Goal: Task Accomplishment & Management: Complete application form

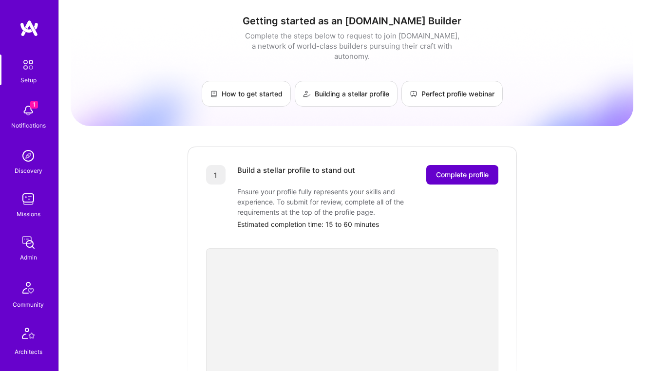
click at [452, 170] on span "Complete profile" at bounding box center [462, 175] width 53 height 10
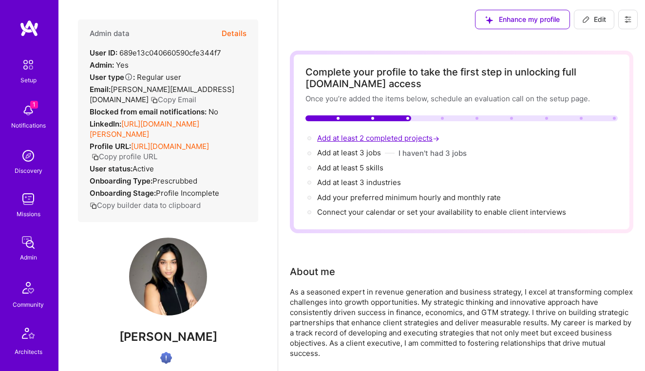
click at [380, 141] on span "Add at least 2 completed projects →" at bounding box center [379, 137] width 124 height 9
select select "US"
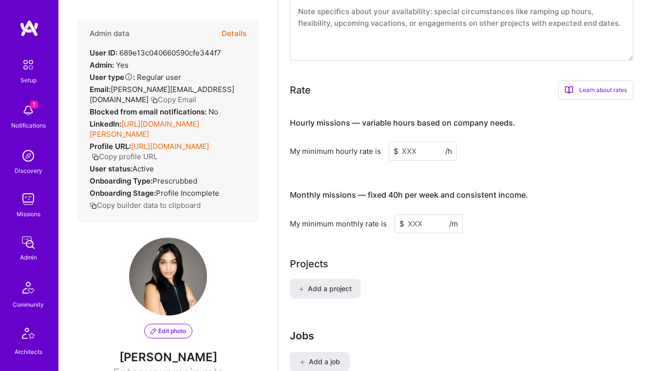
scroll to position [555, 0]
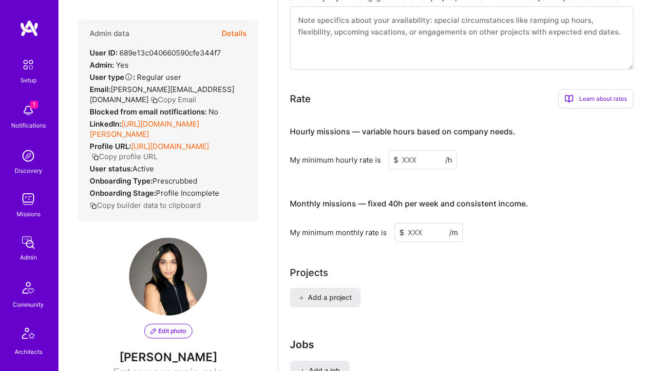
click at [419, 159] on input at bounding box center [423, 159] width 68 height 19
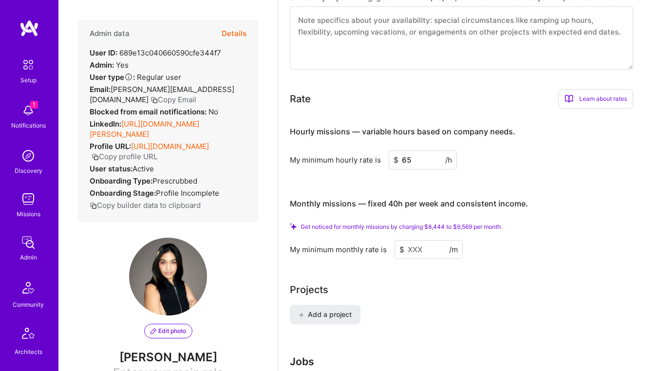
type input "65"
click at [418, 250] on input at bounding box center [428, 249] width 68 height 19
type input "7"
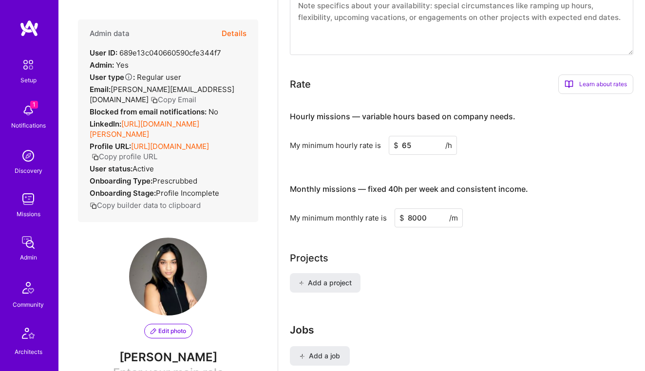
type input "8000"
click at [428, 290] on div "Add a project" at bounding box center [461, 288] width 343 height 31
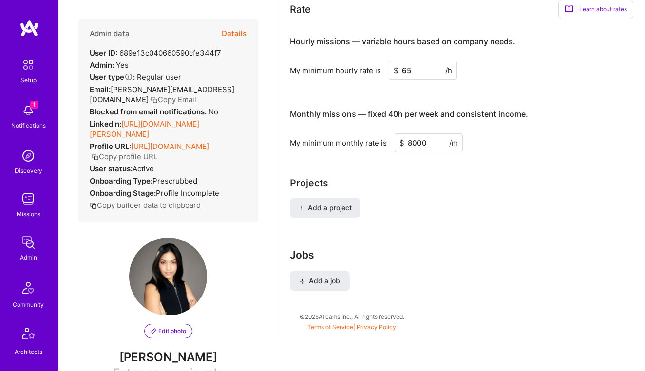
scroll to position [630, 0]
click at [344, 207] on span "Add a project" at bounding box center [325, 209] width 53 height 10
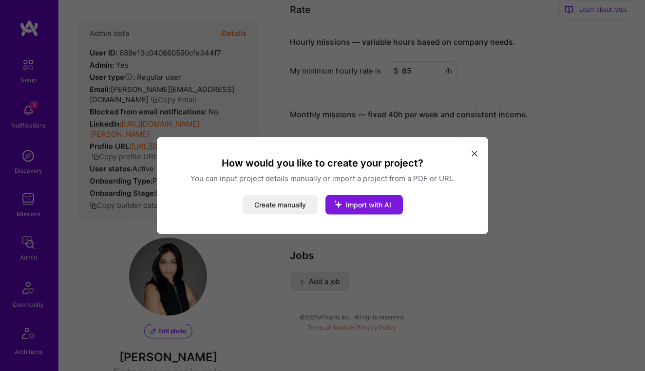
click at [351, 209] on button "Import with AI" at bounding box center [363, 204] width 77 height 19
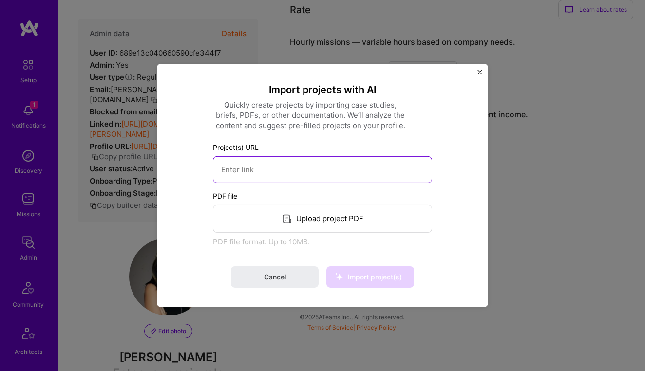
click at [296, 170] on input at bounding box center [322, 169] width 219 height 27
click at [481, 73] on img "Close" at bounding box center [479, 72] width 5 height 5
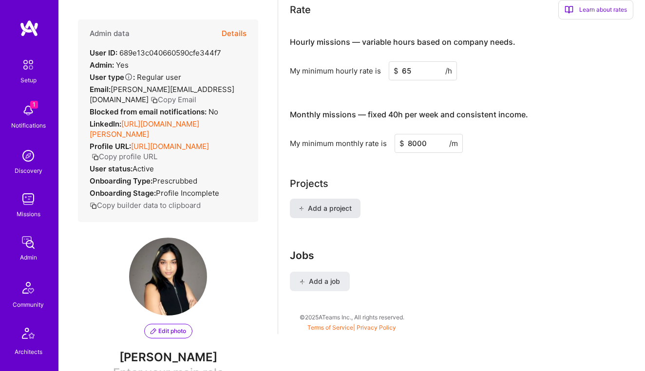
click at [334, 210] on span "Add a project" at bounding box center [325, 209] width 53 height 10
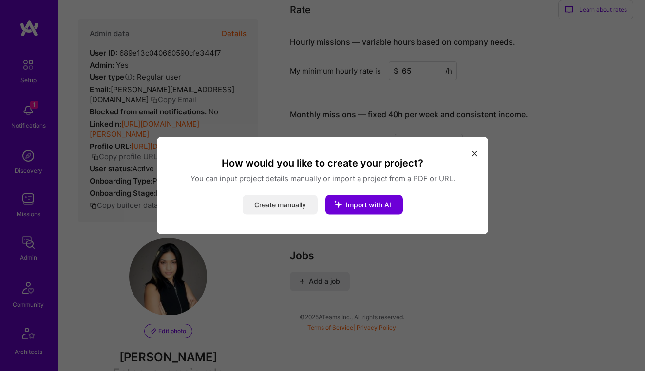
click at [276, 206] on button "Create manually" at bounding box center [280, 204] width 75 height 19
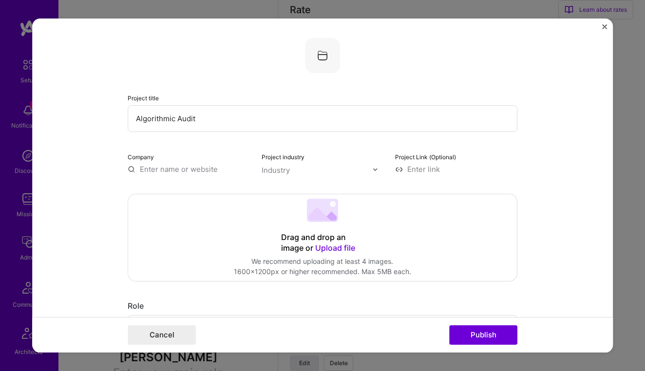
type input "Algorithmic Audit"
click at [201, 235] on div "Drag and drop an image or Upload file Upload file We recommend uploading at lea…" at bounding box center [322, 237] width 389 height 87
type input "DWD"
click at [201, 192] on div "DWD" at bounding box center [195, 191] width 26 height 17
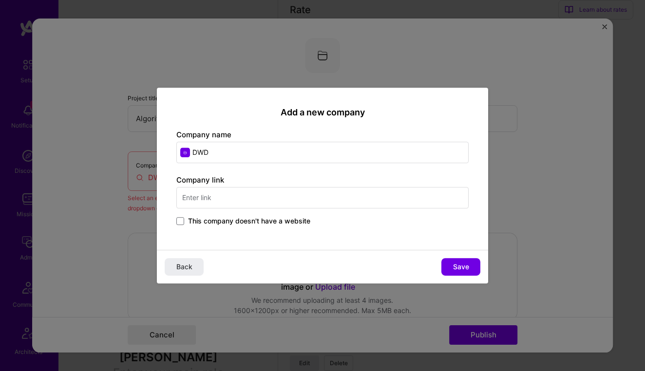
click at [234, 197] on input "text" at bounding box center [322, 197] width 292 height 21
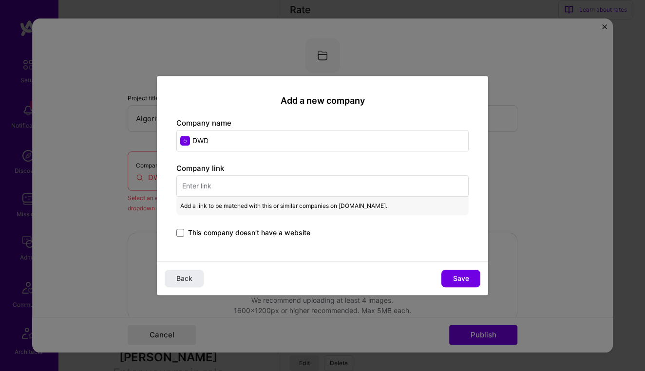
paste input "https://www.in.gov/dwd/"
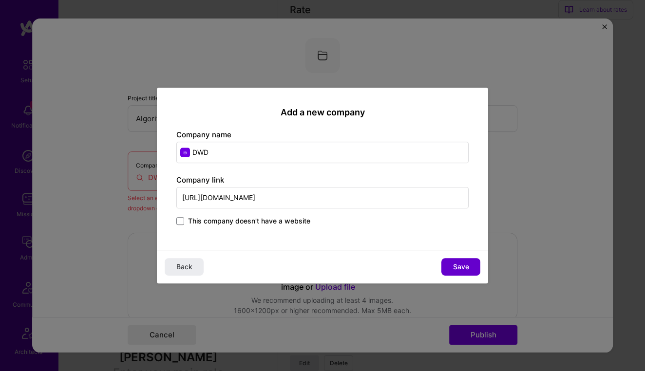
type input "https://www.in.gov/dwd/"
click at [463, 269] on span "Save" at bounding box center [461, 267] width 16 height 10
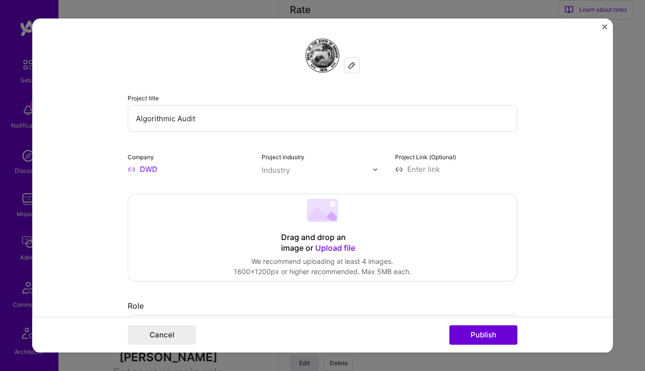
click at [151, 173] on input "DWD" at bounding box center [189, 169] width 122 height 10
click at [243, 170] on input "DWD" at bounding box center [189, 169] width 122 height 10
click at [152, 169] on input "DWD" at bounding box center [189, 169] width 122 height 10
click at [130, 170] on input "DWD" at bounding box center [189, 169] width 122 height 10
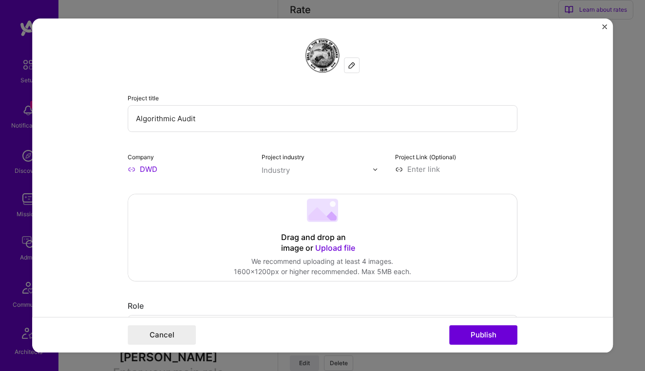
click at [176, 167] on input "DWD" at bounding box center [189, 169] width 122 height 10
click at [220, 118] on input "Algorithmic Audit" at bounding box center [323, 118] width 390 height 27
click at [137, 122] on input "Algorithmic Audit" at bounding box center [323, 118] width 390 height 27
click at [210, 118] on input "Algorithmic Audit" at bounding box center [323, 118] width 390 height 27
click at [135, 120] on input "Algorithmic Audit" at bounding box center [323, 118] width 390 height 27
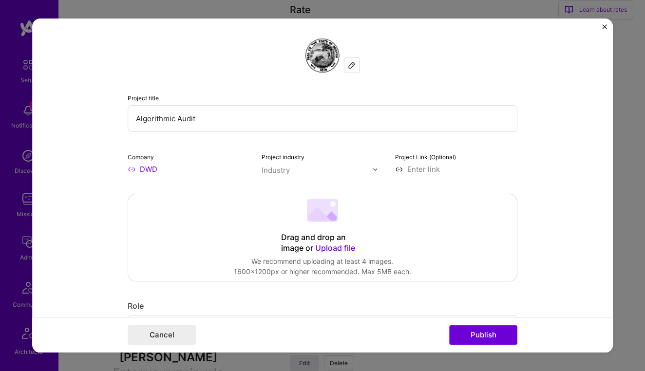
click at [208, 116] on input "Algorithmic Audit" at bounding box center [323, 118] width 390 height 27
type input "Algorithmic Audit for Bias Mitigation"
click at [277, 169] on div "Industry" at bounding box center [276, 170] width 28 height 10
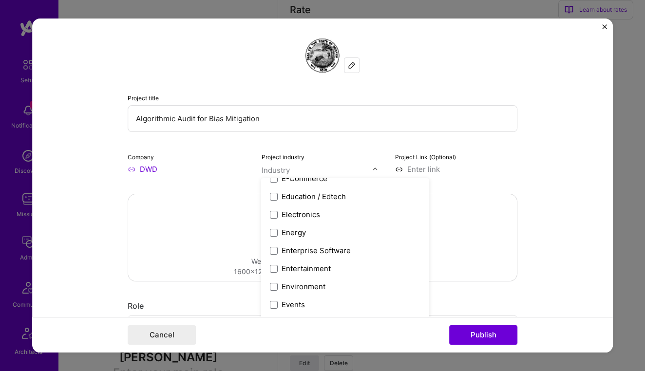
scroll to position [878, 0]
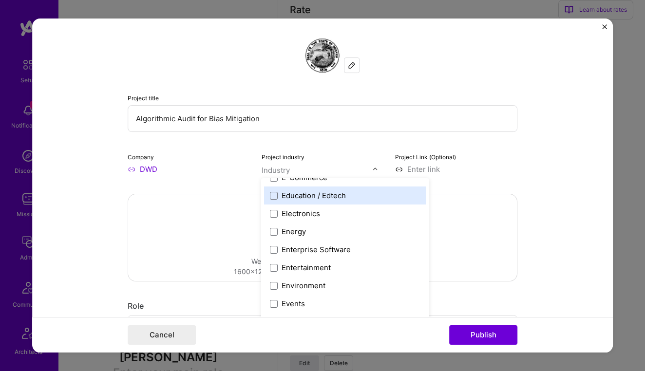
click at [325, 193] on div "Education / Edtech" at bounding box center [314, 195] width 64 height 10
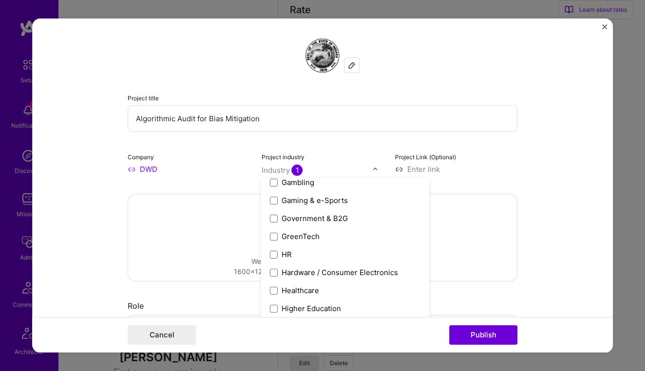
scroll to position [1137, 0]
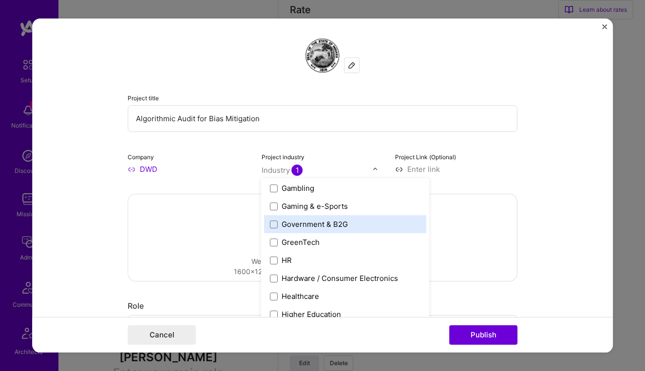
click at [305, 225] on div "Government & B2G" at bounding box center [315, 224] width 66 height 10
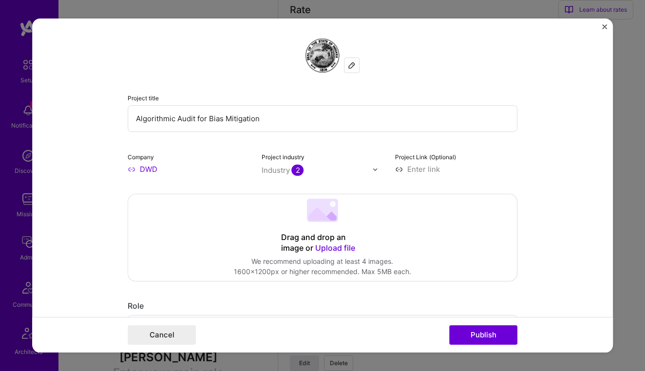
click at [378, 160] on div "Project industry Industry 2" at bounding box center [323, 162] width 122 height 23
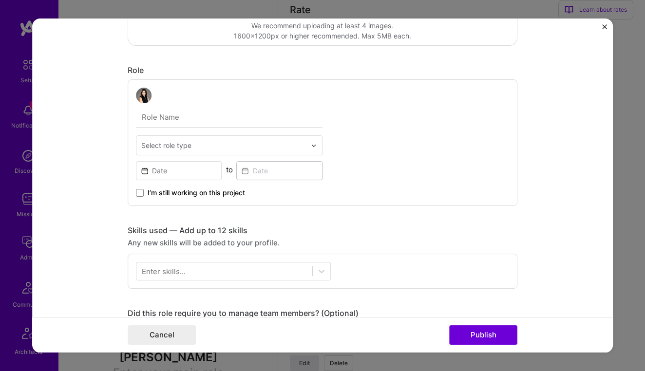
scroll to position [241, 0]
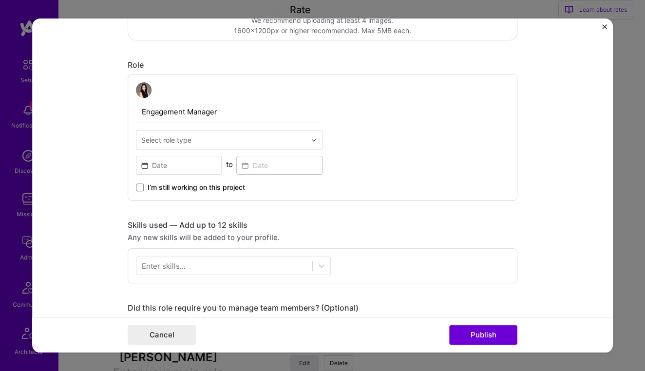
type input "Engagement Manager"
click at [235, 140] on input "text" at bounding box center [223, 140] width 165 height 10
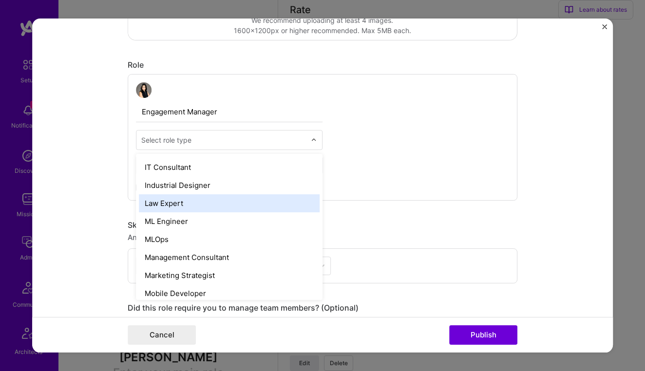
scroll to position [670, 0]
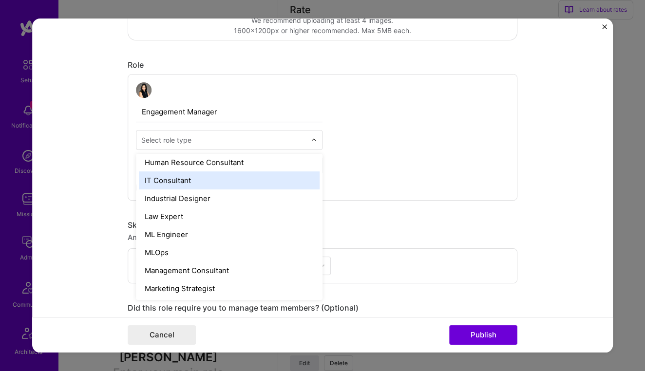
click at [192, 184] on div "IT Consultant" at bounding box center [229, 180] width 181 height 18
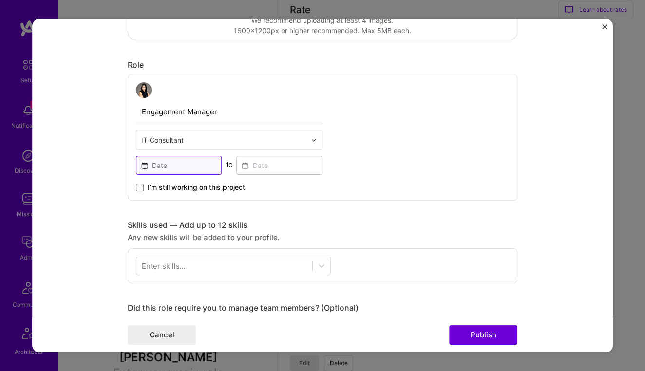
click at [196, 167] on input at bounding box center [179, 165] width 86 height 19
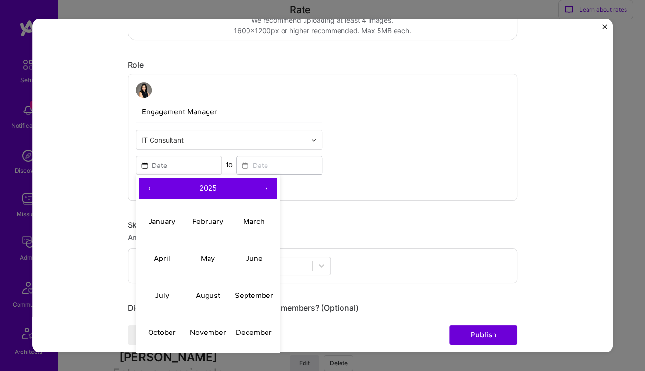
click at [149, 188] on button "‹" at bounding box center [149, 188] width 21 height 21
click at [269, 187] on button "›" at bounding box center [266, 188] width 21 height 21
click at [208, 220] on abbr "February" at bounding box center [207, 221] width 31 height 9
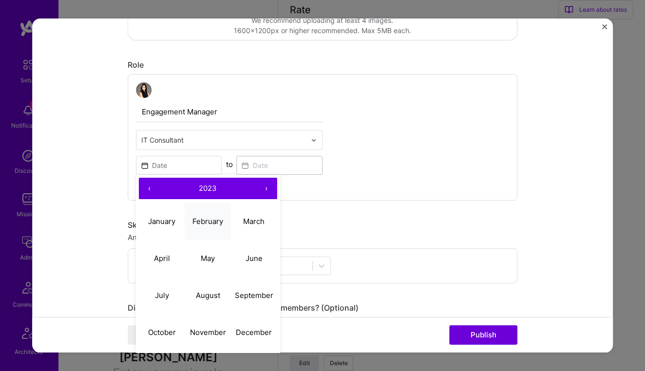
type input "Feb, 2023"
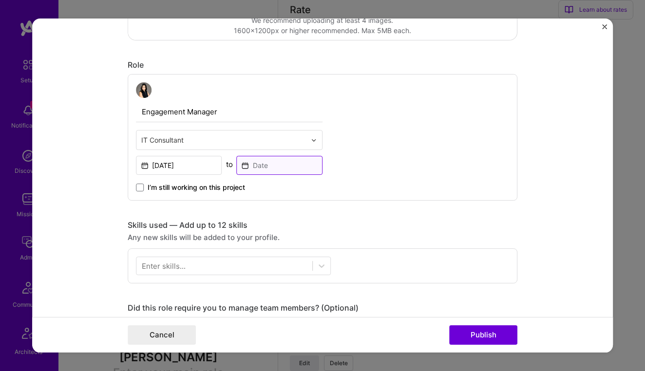
click at [254, 167] on input at bounding box center [280, 165] width 86 height 19
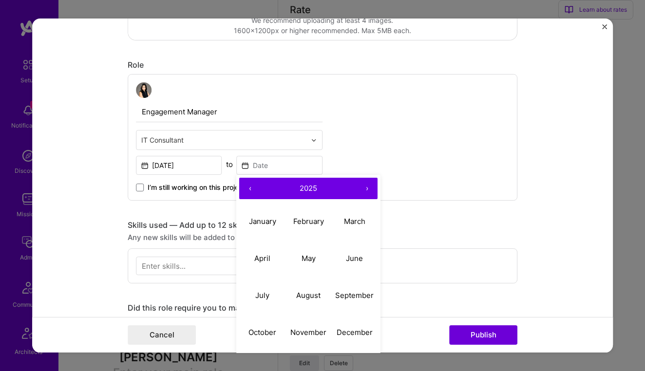
click at [250, 188] on button "‹" at bounding box center [250, 188] width 21 height 21
click at [317, 228] on button "February" at bounding box center [308, 221] width 46 height 37
type input "Feb, 2024"
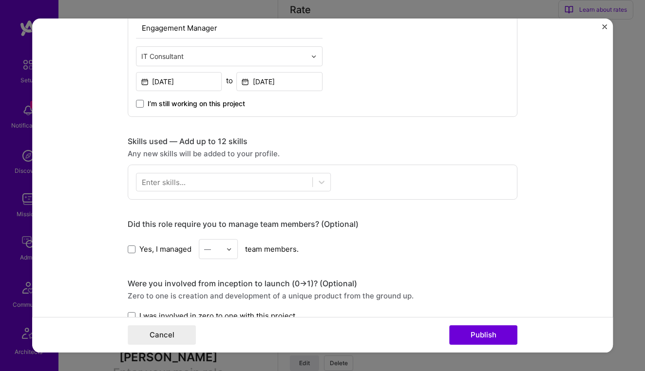
scroll to position [332, 0]
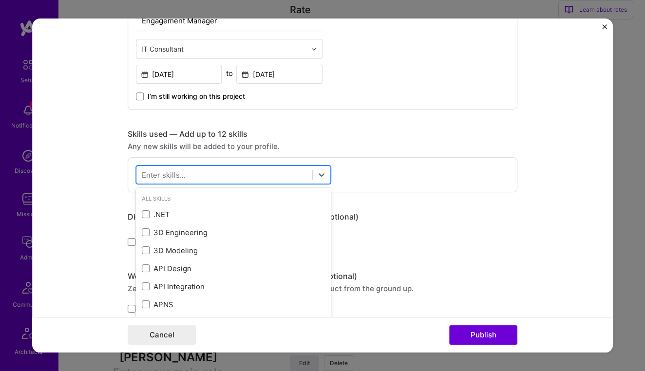
click at [254, 174] on div at bounding box center [224, 175] width 176 height 16
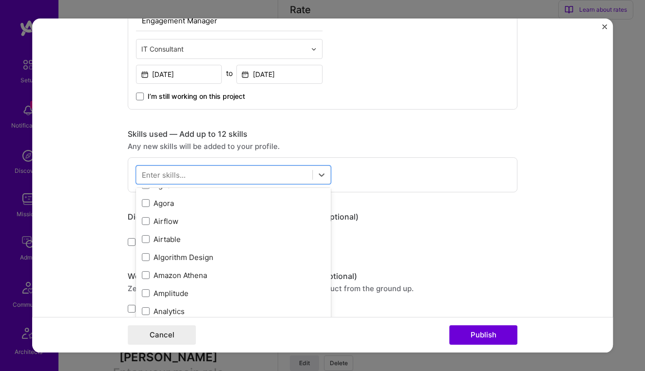
scroll to position [391, 0]
click at [392, 149] on div "Any new skills will be added to your profile." at bounding box center [323, 146] width 390 height 10
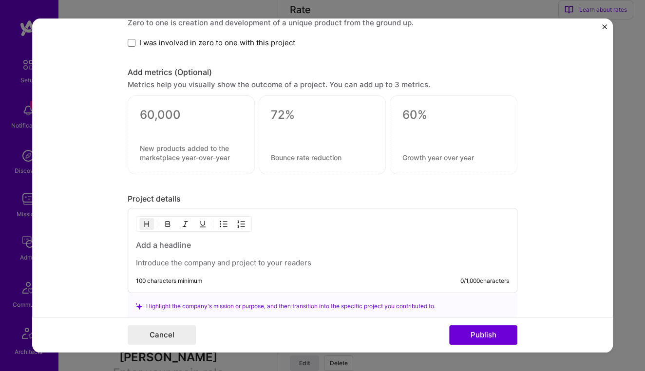
scroll to position [603, 0]
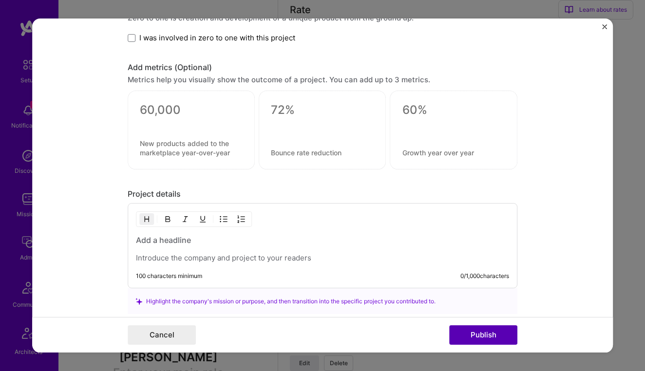
click at [469, 337] on button "Publish" at bounding box center [483, 334] width 68 height 19
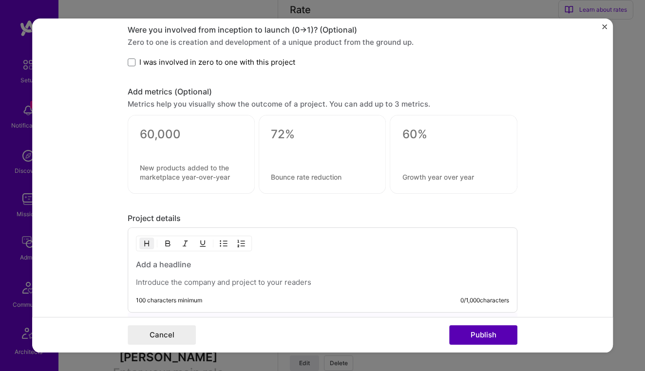
scroll to position [443, 0]
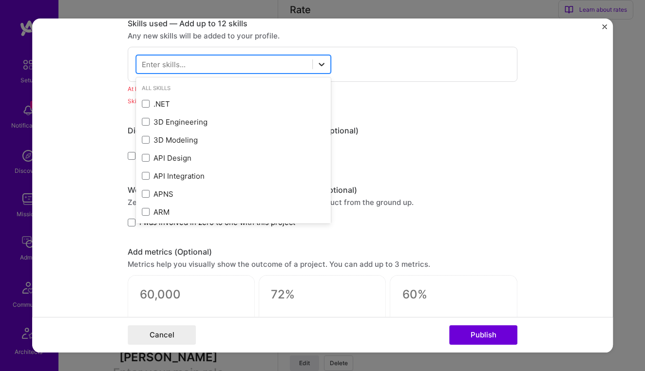
click at [321, 68] on icon at bounding box center [322, 64] width 10 height 10
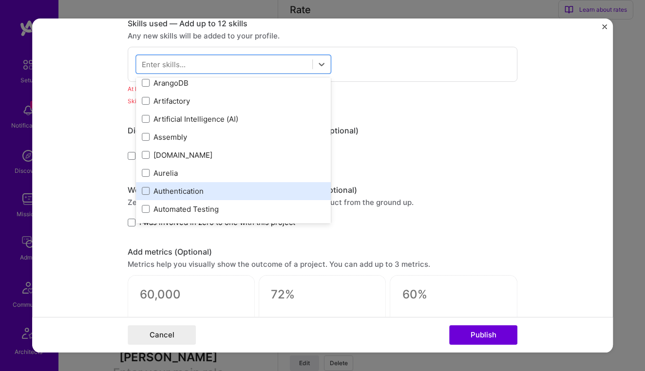
scroll to position [672, 0]
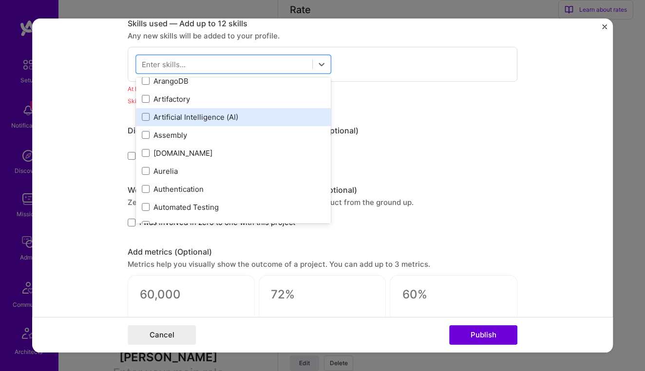
click at [198, 118] on div "Artificial Intelligence (AI)" at bounding box center [233, 117] width 183 height 10
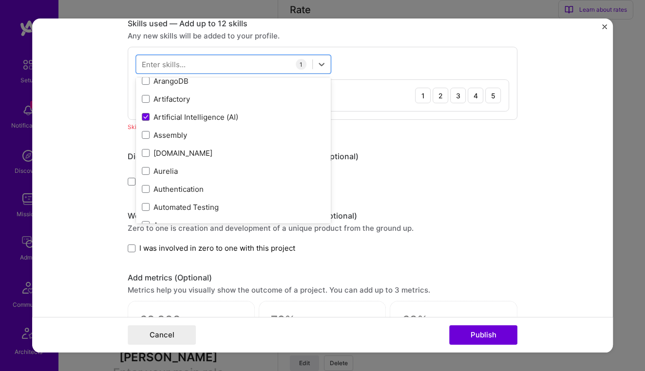
click at [379, 207] on div "Project title Algorithmic Audit for Bias Mitigation Company DWD Project industr…" at bounding box center [323, 148] width 390 height 1106
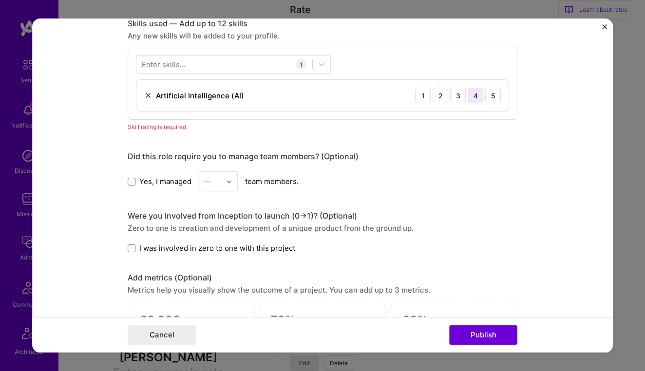
click at [477, 99] on div "4" at bounding box center [476, 96] width 16 height 16
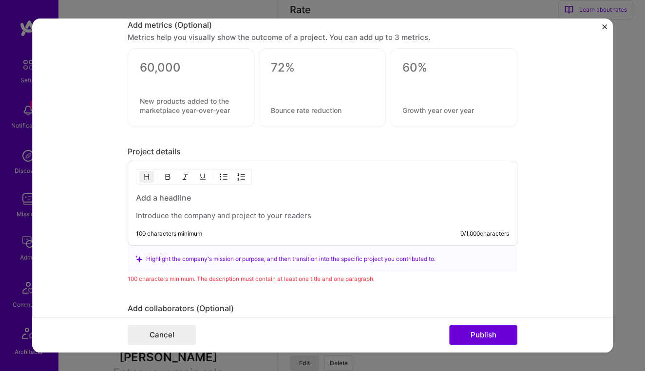
scroll to position [684, 0]
click at [475, 335] on button "Publish" at bounding box center [483, 334] width 68 height 19
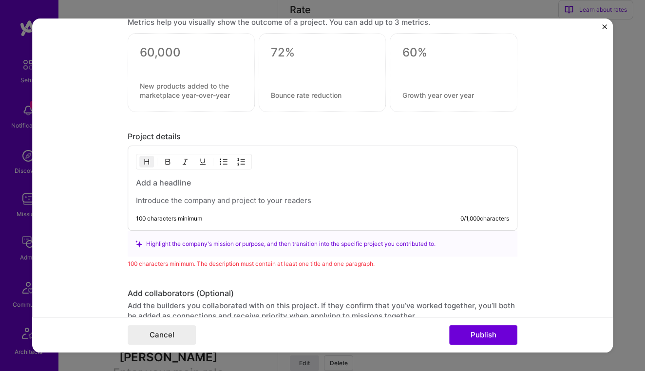
scroll to position [695, 0]
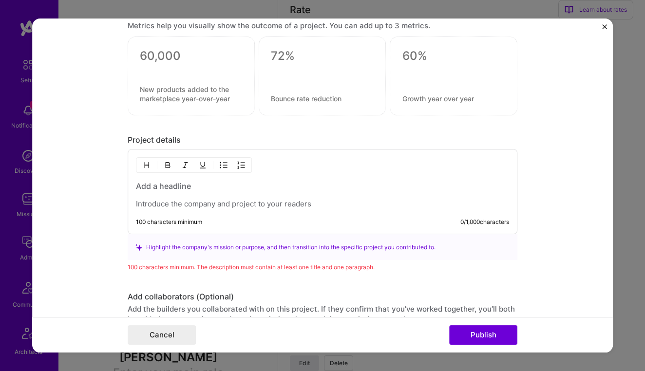
click at [316, 206] on p at bounding box center [322, 205] width 373 height 10
click at [165, 188] on h3 at bounding box center [322, 186] width 373 height 11
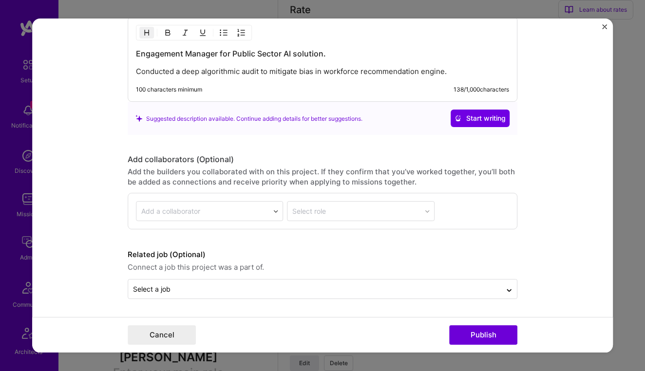
scroll to position [827, 0]
click at [480, 333] on button "Publish" at bounding box center [483, 334] width 68 height 19
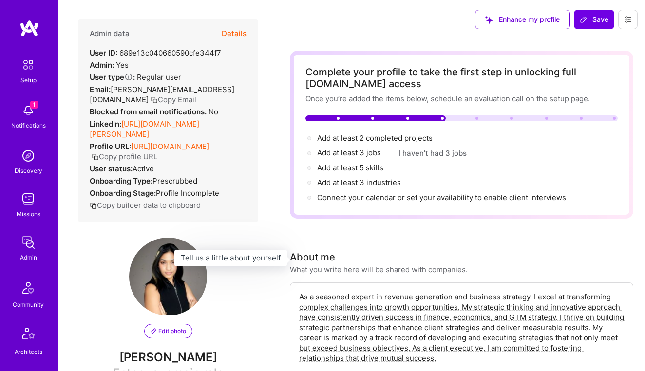
scroll to position [0, 0]
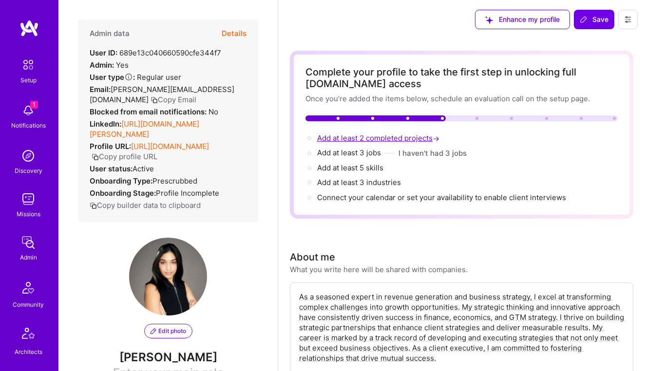
click at [371, 139] on span "Add at least 2 completed projects →" at bounding box center [379, 137] width 124 height 9
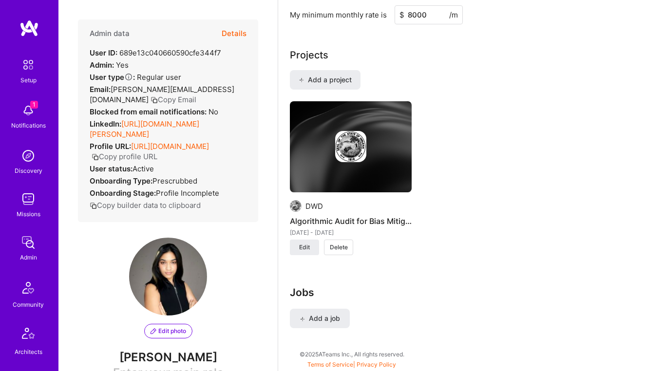
scroll to position [758, 0]
click at [328, 79] on span "Add a project" at bounding box center [325, 80] width 53 height 10
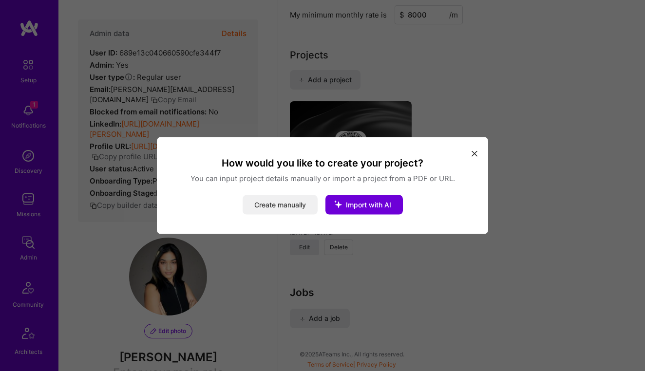
click at [291, 207] on button "Create manually" at bounding box center [280, 204] width 75 height 19
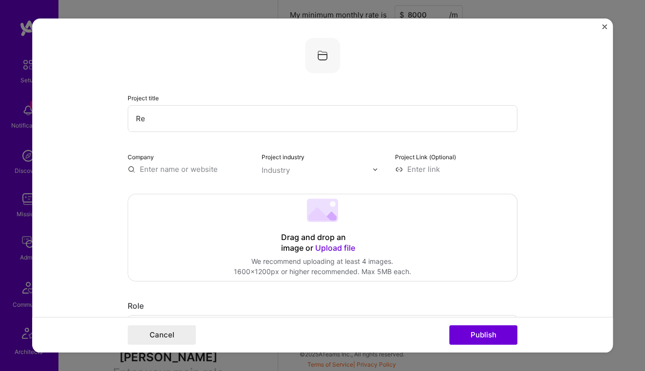
type input "R"
click at [208, 115] on input "Data centralization - legal" at bounding box center [323, 118] width 390 height 27
click at [209, 121] on input "Data centralization - legal" at bounding box center [323, 118] width 390 height 27
type input "Data centralization - Legal"
click at [188, 227] on div "Drag and drop an image or Upload file Upload file We recommend uploading at lea…" at bounding box center [322, 237] width 389 height 87
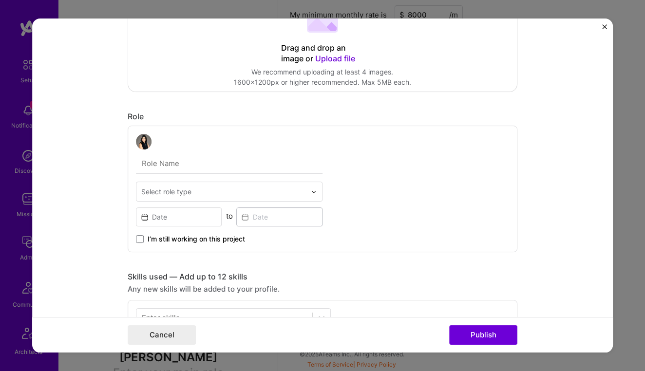
scroll to position [204, 0]
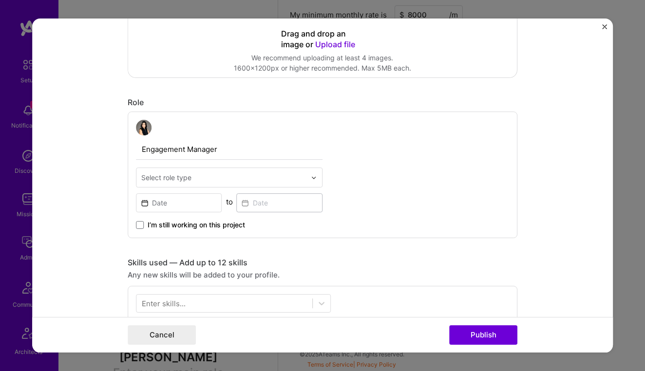
type input "Engagement Manager"
click at [198, 175] on input "text" at bounding box center [223, 177] width 165 height 10
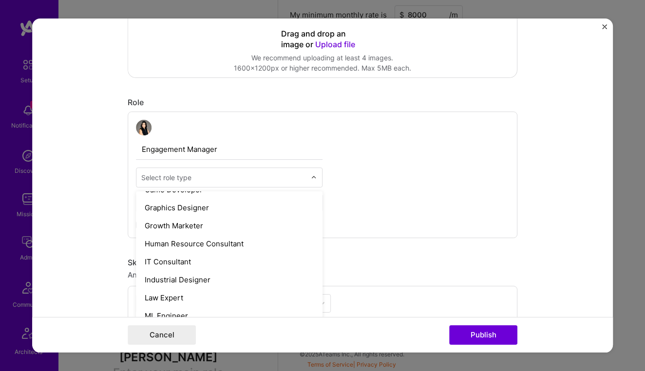
scroll to position [635, 0]
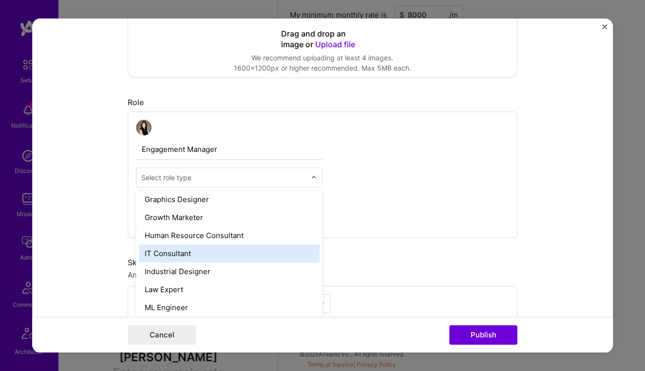
click at [190, 256] on div "IT Consultant" at bounding box center [229, 253] width 181 height 18
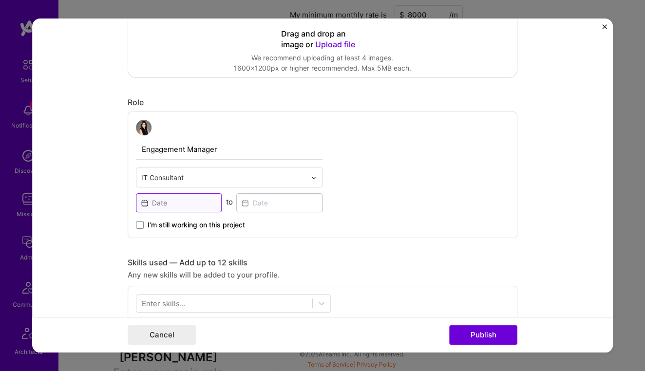
click at [196, 203] on input at bounding box center [179, 202] width 86 height 19
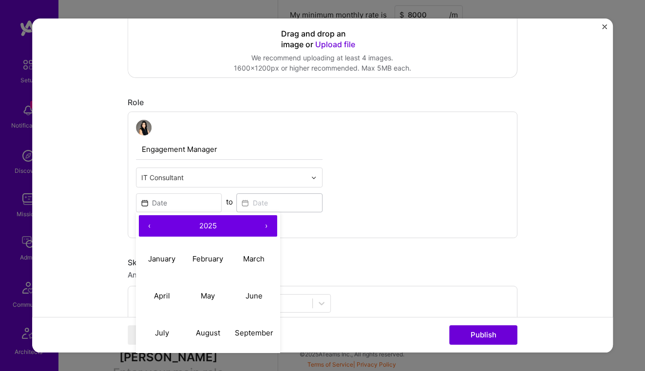
click at [147, 226] on button "‹" at bounding box center [149, 225] width 21 height 21
click at [167, 257] on abbr "January" at bounding box center [161, 258] width 27 height 9
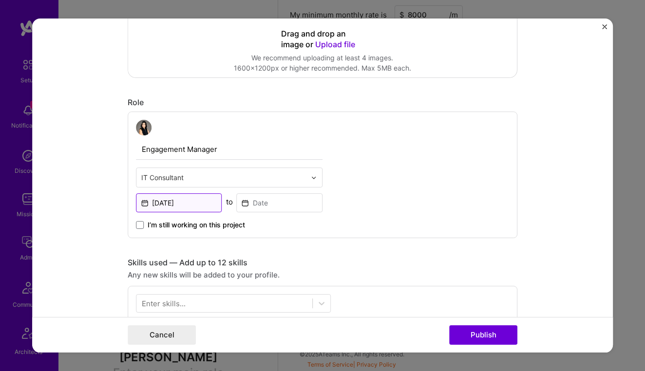
click at [156, 205] on input "Jan, 2024" at bounding box center [179, 202] width 86 height 19
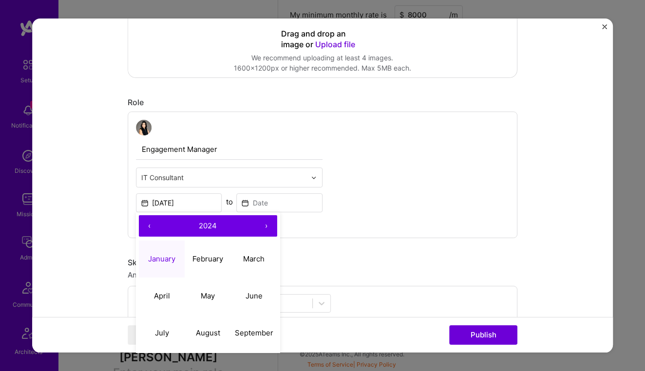
click at [149, 228] on button "‹" at bounding box center [149, 225] width 21 height 21
click at [164, 257] on abbr "January" at bounding box center [161, 258] width 27 height 9
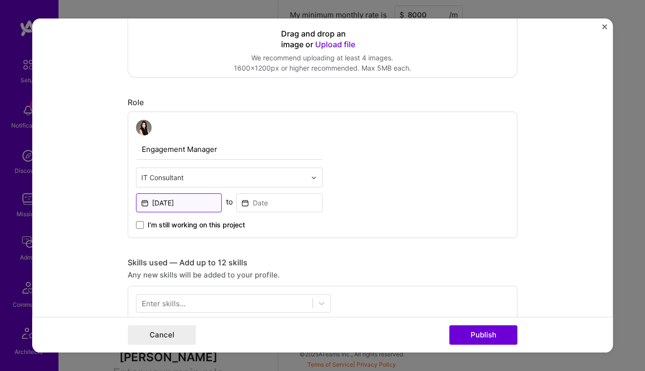
click at [199, 203] on input "Jan, 2023" at bounding box center [179, 202] width 86 height 19
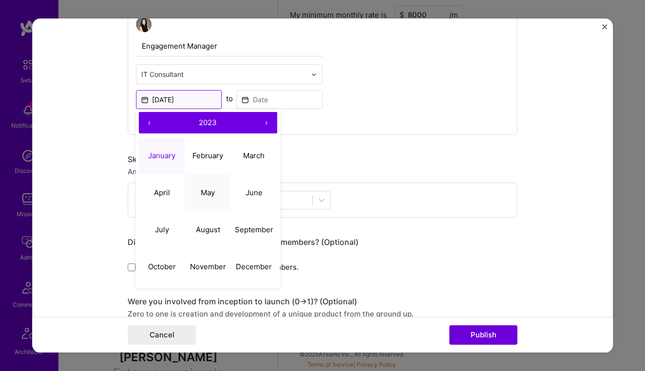
scroll to position [308, 0]
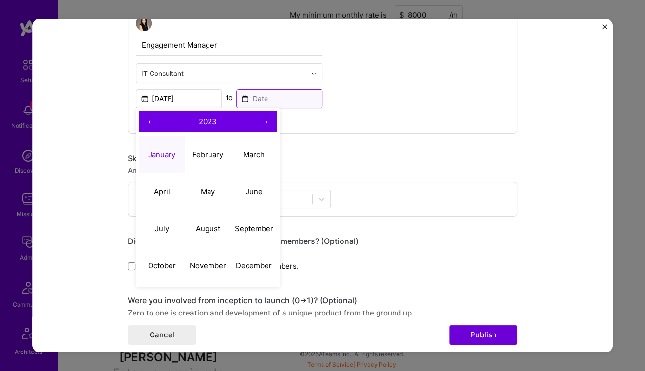
click at [268, 99] on input at bounding box center [280, 98] width 86 height 19
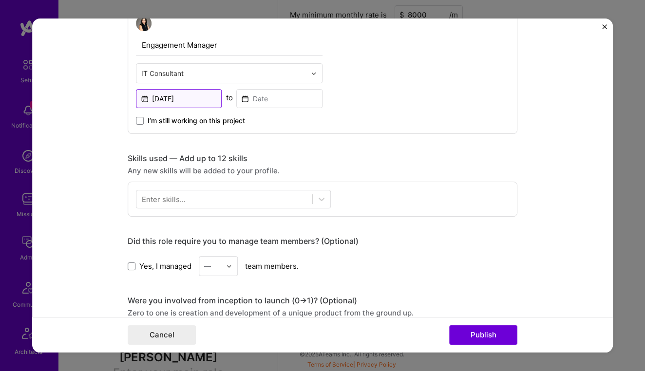
click at [213, 102] on input "Jan, 2023" at bounding box center [179, 98] width 86 height 19
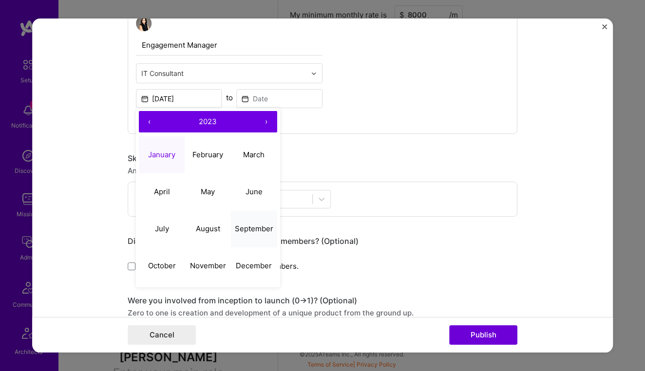
click at [239, 234] on button "September" at bounding box center [254, 228] width 46 height 37
type input "Sep, 2023"
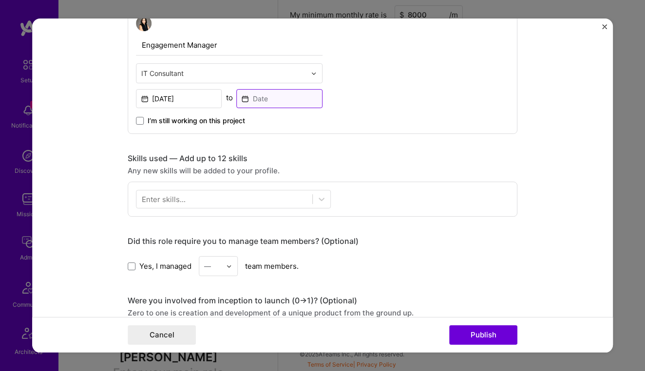
click at [266, 100] on input at bounding box center [280, 98] width 86 height 19
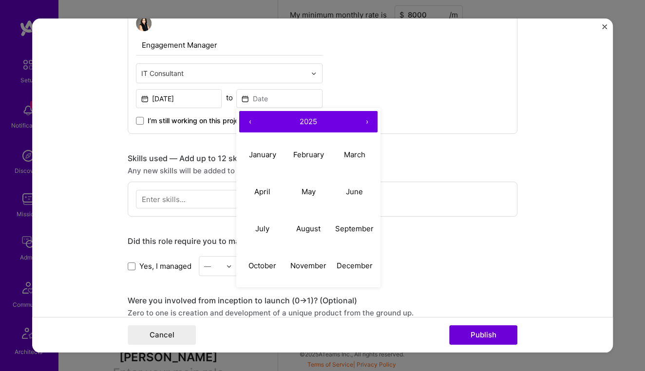
click at [253, 122] on button "‹" at bounding box center [250, 121] width 21 height 21
click at [266, 159] on abbr "January" at bounding box center [262, 154] width 27 height 9
type input "Jan, 2024"
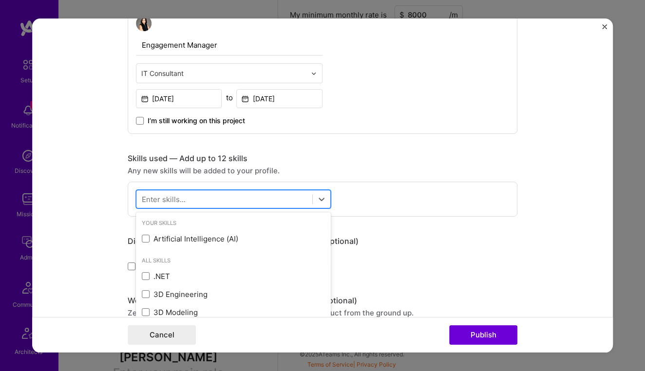
click at [229, 197] on div at bounding box center [224, 199] width 176 height 16
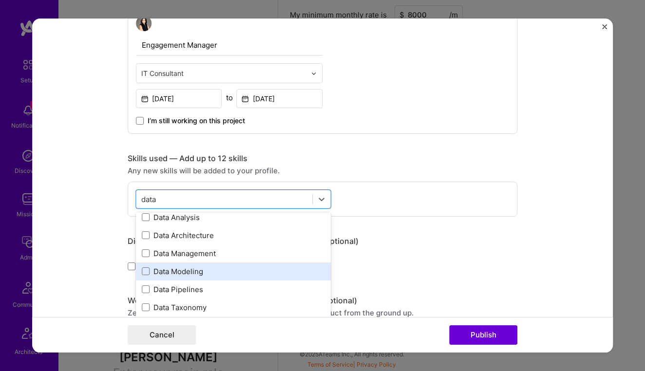
scroll to position [22, 0]
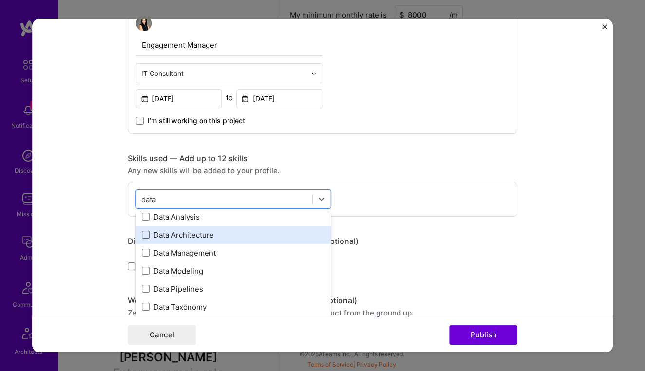
click at [147, 235] on span at bounding box center [146, 235] width 8 height 8
click at [0, 0] on input "checkbox" at bounding box center [0, 0] width 0 height 0
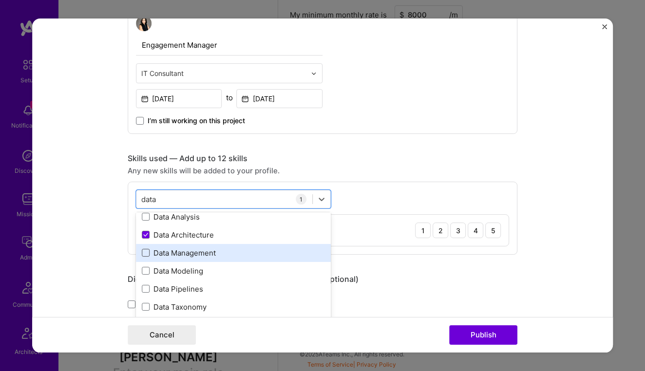
click at [146, 253] on span at bounding box center [146, 253] width 8 height 8
click at [0, 0] on input "checkbox" at bounding box center [0, 0] width 0 height 0
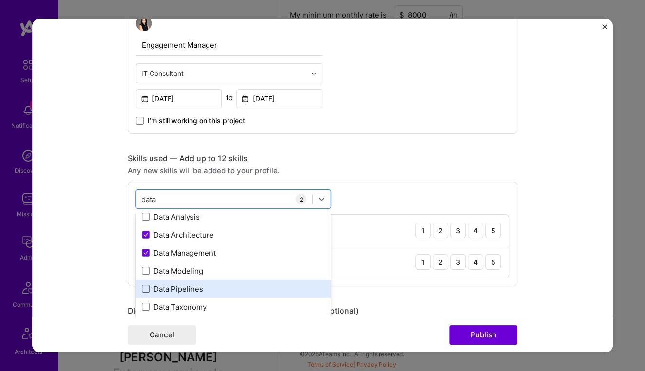
click at [146, 290] on span at bounding box center [146, 289] width 8 height 8
click at [0, 0] on input "checkbox" at bounding box center [0, 0] width 0 height 0
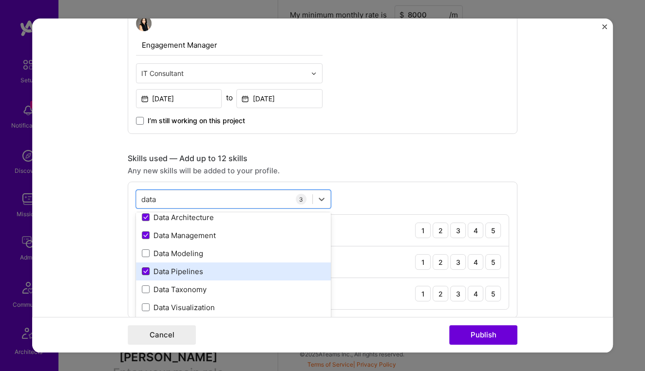
scroll to position [39, 0]
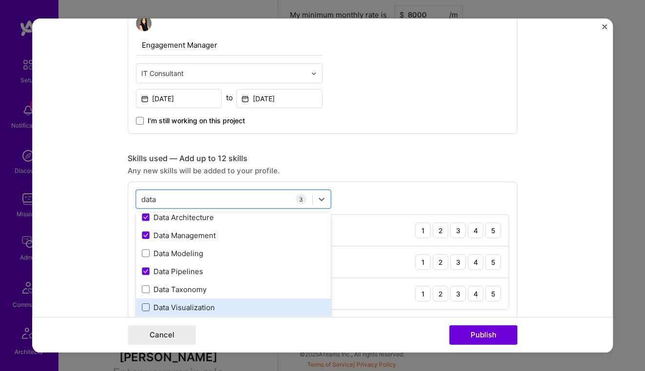
click at [149, 306] on span at bounding box center [146, 307] width 8 height 8
click at [0, 0] on input "checkbox" at bounding box center [0, 0] width 0 height 0
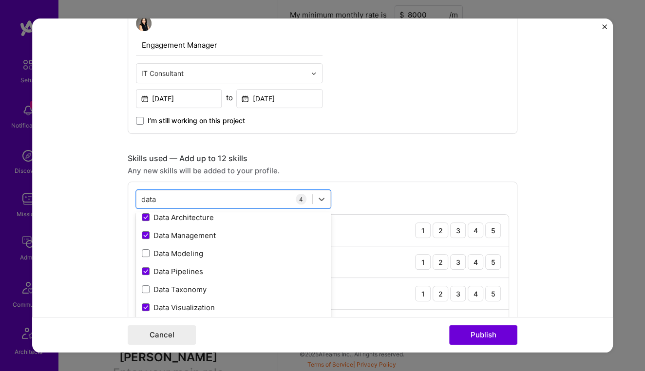
type input "data"
click at [374, 211] on div "option Data Visualization, selected. option Data Pipelines selected, 0 of 2. 9 …" at bounding box center [323, 266] width 390 height 168
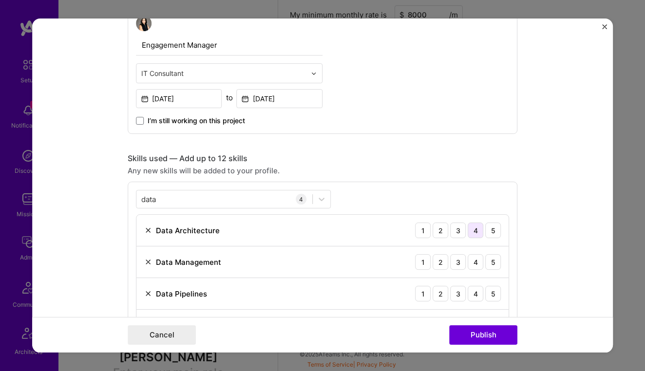
click at [477, 231] on div "4" at bounding box center [476, 231] width 16 height 16
click at [473, 257] on div "4" at bounding box center [476, 262] width 16 height 16
click at [474, 293] on div "4" at bounding box center [476, 294] width 16 height 16
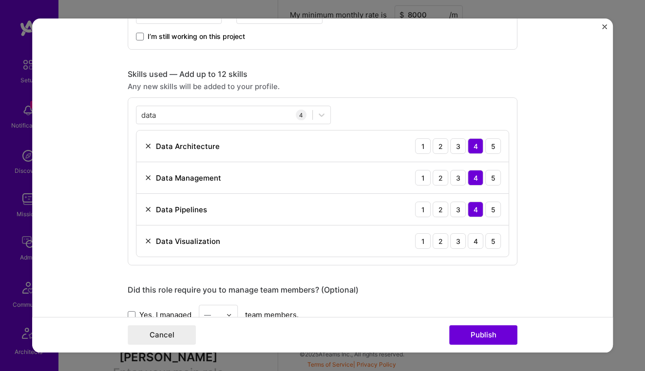
scroll to position [424, 0]
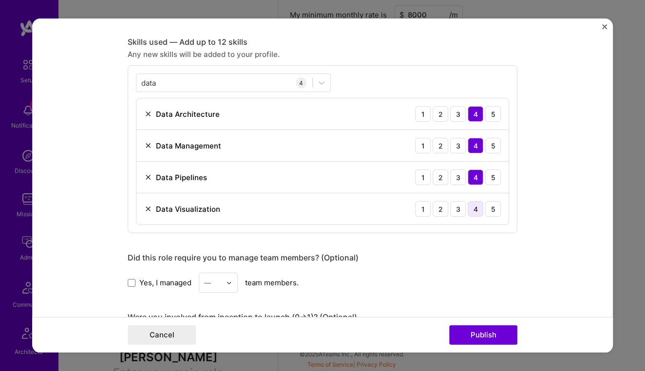
click at [472, 208] on div "4" at bounding box center [476, 209] width 16 height 16
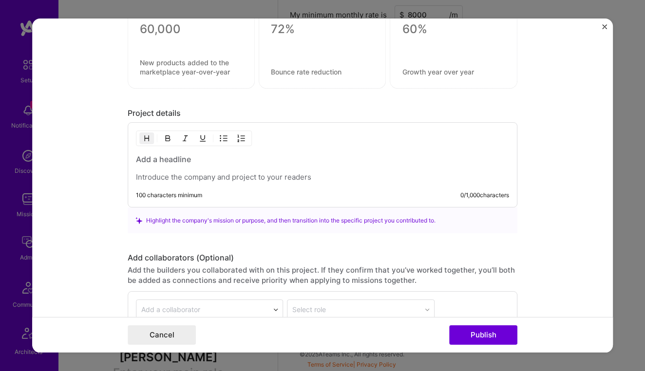
scroll to position [816, 0]
click at [182, 163] on h3 at bounding box center [322, 160] width 373 height 11
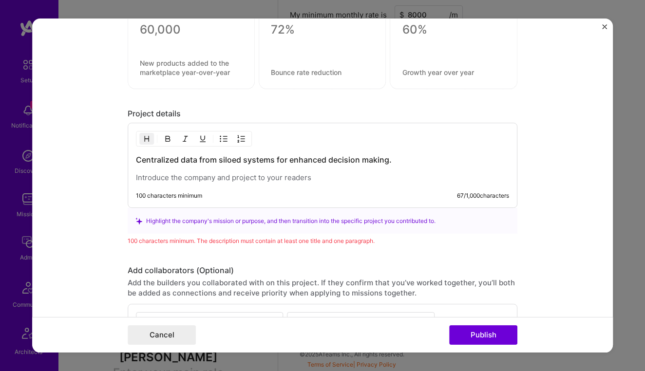
click at [191, 184] on div "Centralized data from siloed systems for enhanced decision making. 100 characte…" at bounding box center [323, 165] width 390 height 85
click at [187, 179] on p at bounding box center [322, 178] width 373 height 10
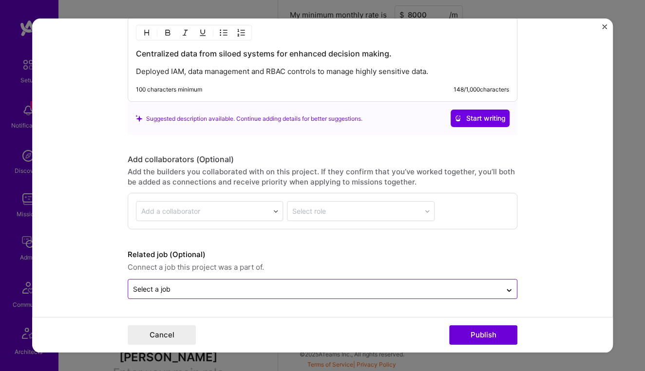
scroll to position [922, 0]
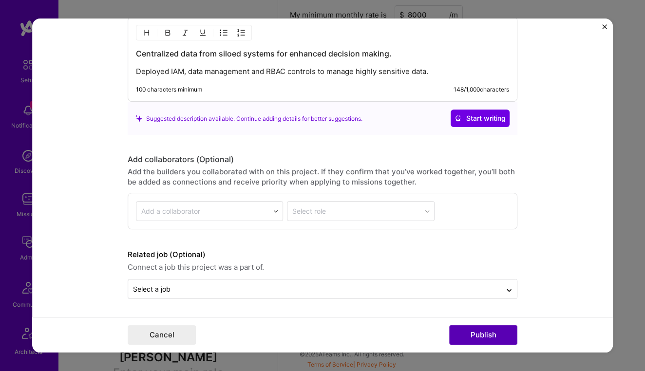
click at [469, 339] on button "Publish" at bounding box center [483, 334] width 68 height 19
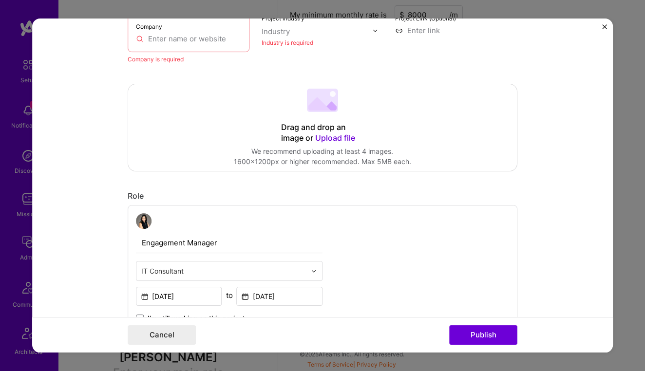
scroll to position [19, 0]
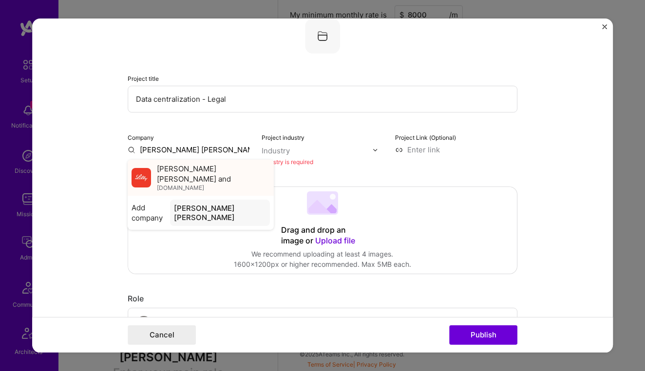
click at [169, 173] on span "[PERSON_NAME] [PERSON_NAME] and" at bounding box center [213, 174] width 113 height 20
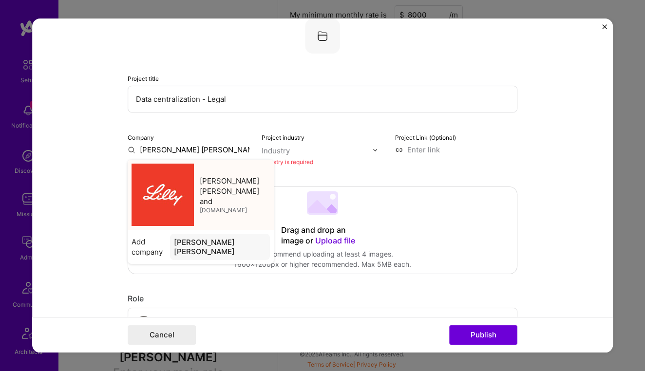
type input "[PERSON_NAME] [PERSON_NAME] and"
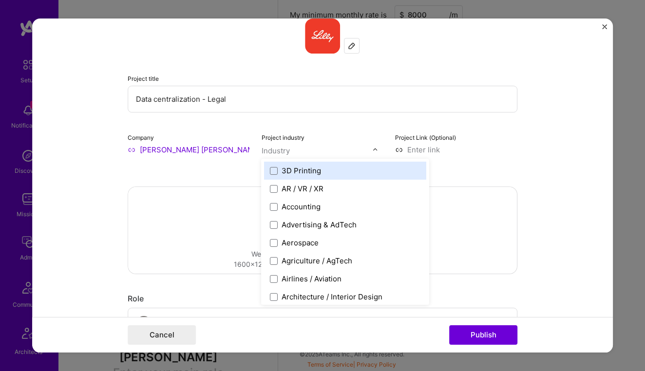
click at [281, 146] on div "Industry" at bounding box center [276, 151] width 28 height 10
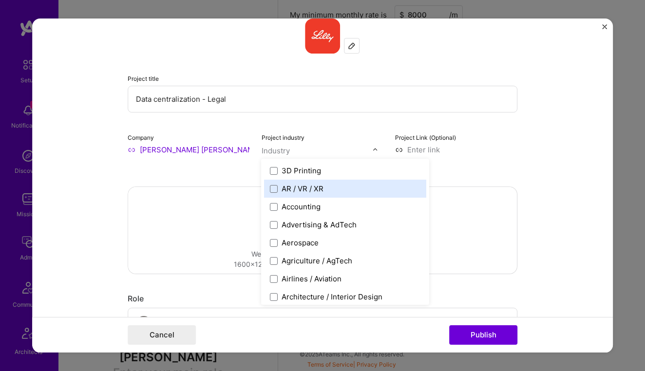
type input "p"
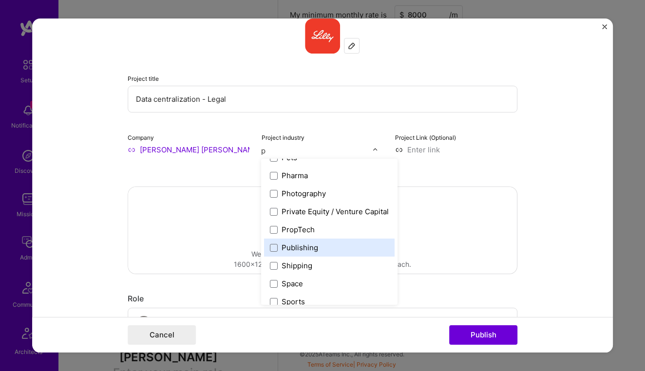
scroll to position [215, 0]
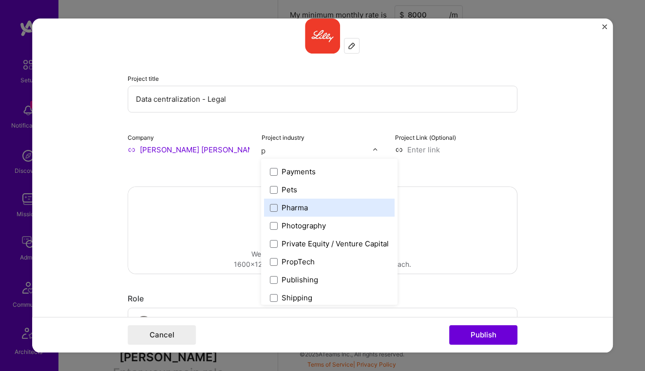
click at [314, 214] on div "Pharma" at bounding box center [329, 208] width 131 height 18
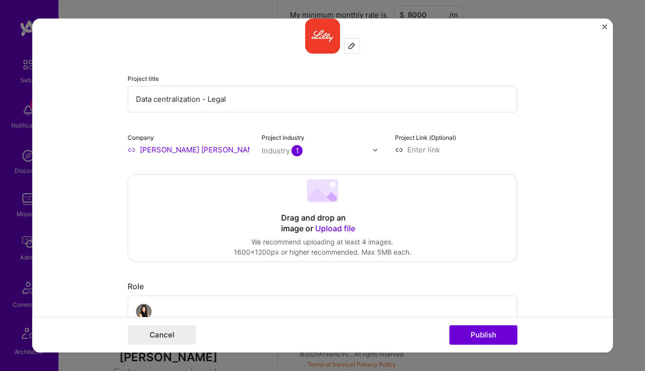
click at [362, 138] on div "Project industry Industry 1" at bounding box center [323, 143] width 122 height 23
click at [486, 338] on button "Publish" at bounding box center [483, 334] width 68 height 19
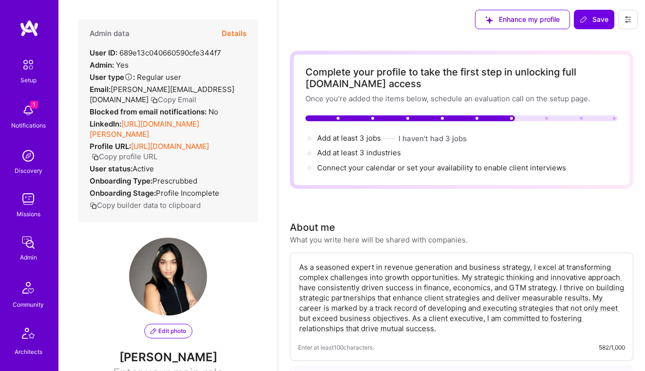
scroll to position [0, 0]
click at [428, 138] on button "I haven't had 3 jobs" at bounding box center [432, 138] width 68 height 10
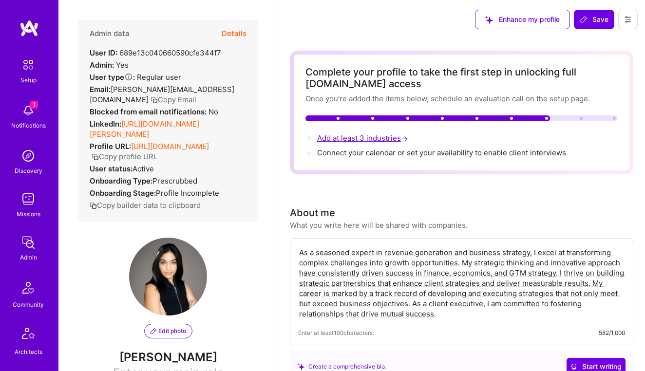
click at [378, 137] on span "Add at least 3 industries →" at bounding box center [363, 137] width 93 height 9
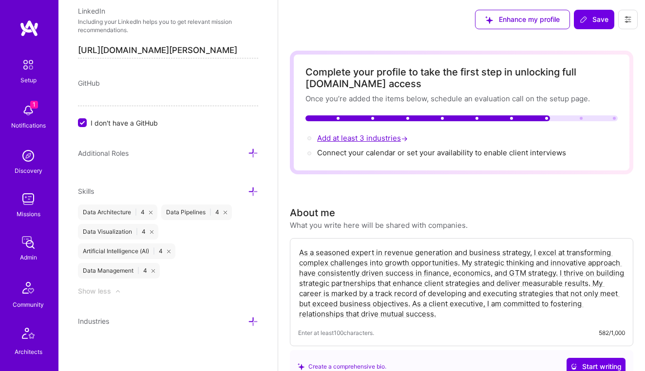
scroll to position [796, 0]
click at [102, 320] on span "Industries" at bounding box center [93, 320] width 31 height 8
click at [256, 321] on icon at bounding box center [253, 321] width 10 height 10
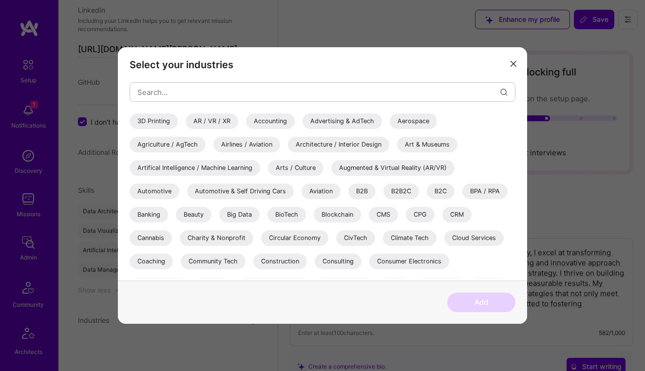
click at [186, 168] on div "Artifical Intelligence / Machine Learning" at bounding box center [195, 168] width 131 height 16
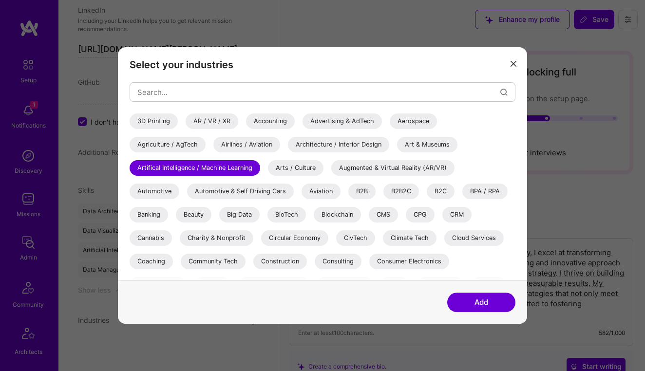
click at [248, 215] on div "Big Data" at bounding box center [239, 215] width 40 height 16
click at [156, 219] on div "Banking" at bounding box center [149, 215] width 38 height 16
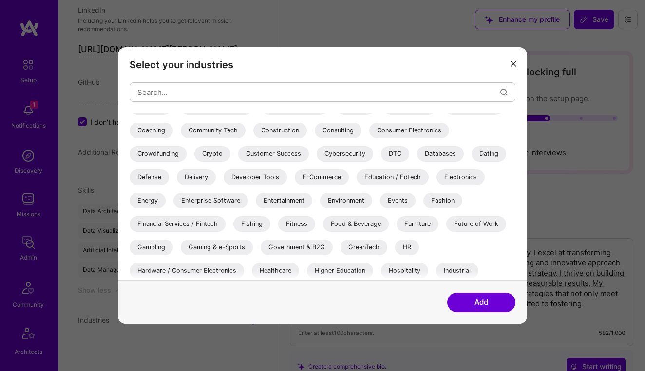
scroll to position [136, 0]
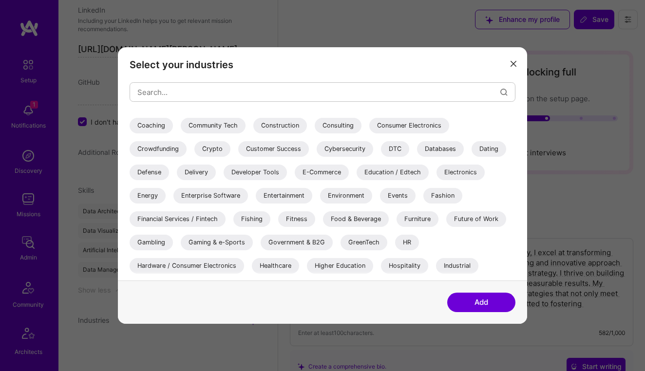
click at [153, 195] on div "Energy" at bounding box center [148, 196] width 36 height 16
click at [179, 220] on div "Financial Services / Fintech" at bounding box center [178, 219] width 96 height 16
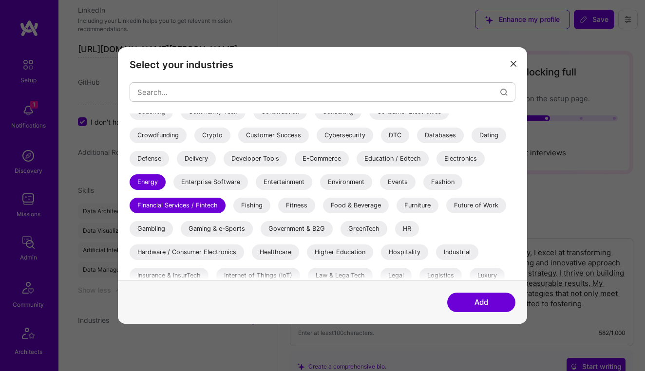
scroll to position [154, 0]
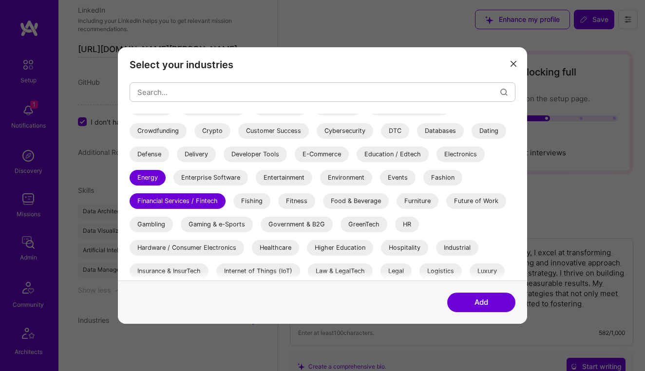
click at [317, 222] on div "Government & B2G" at bounding box center [297, 225] width 72 height 16
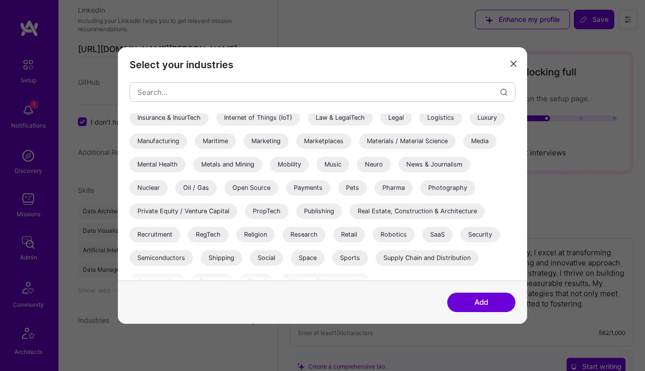
scroll to position [311, 0]
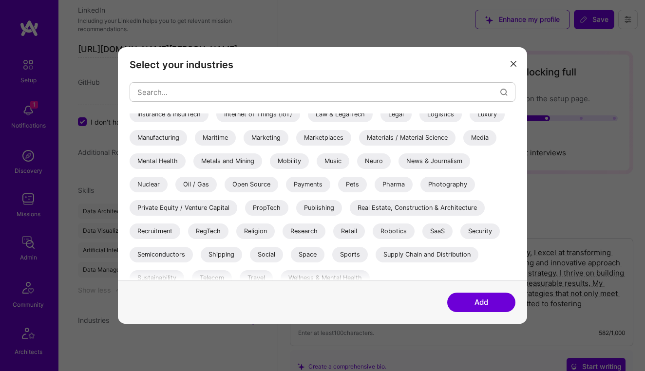
click at [397, 188] on div "Pharma" at bounding box center [394, 185] width 38 height 16
click at [475, 301] on button "Add" at bounding box center [481, 302] width 68 height 19
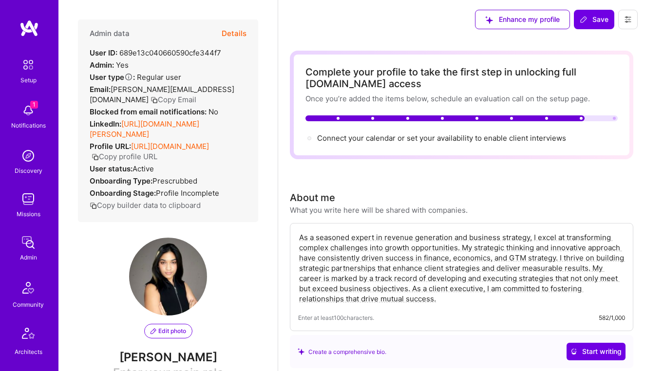
scroll to position [0, 0]
click at [474, 139] on span "Connect your calendar or set your availability to enable client interviews →" at bounding box center [446, 137] width 258 height 9
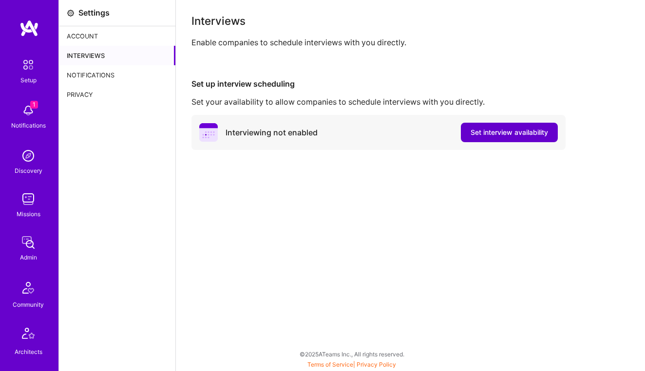
click at [488, 133] on span "Set interview availability" at bounding box center [508, 133] width 77 height 10
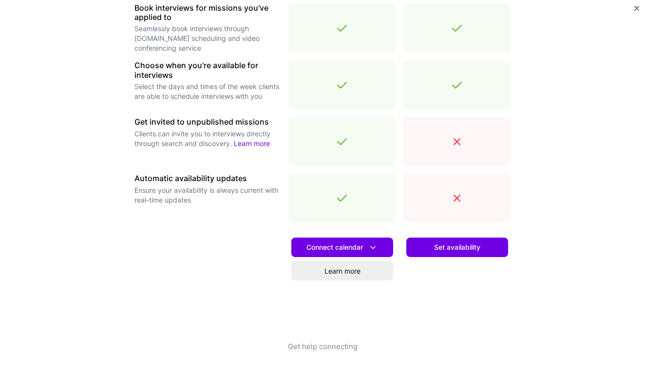
scroll to position [311, 0]
click at [337, 246] on span "Connect calendar" at bounding box center [342, 248] width 72 height 10
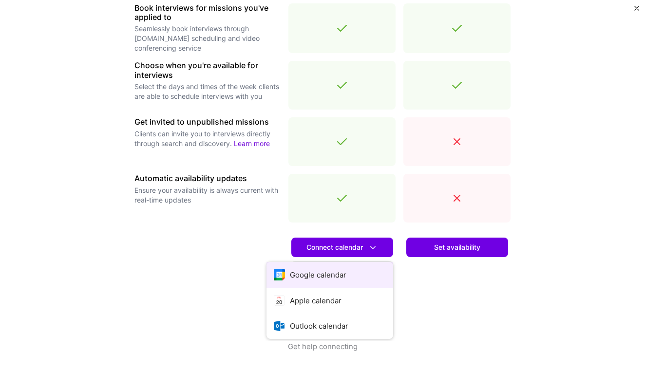
click at [314, 274] on button "Google calendar" at bounding box center [329, 275] width 127 height 26
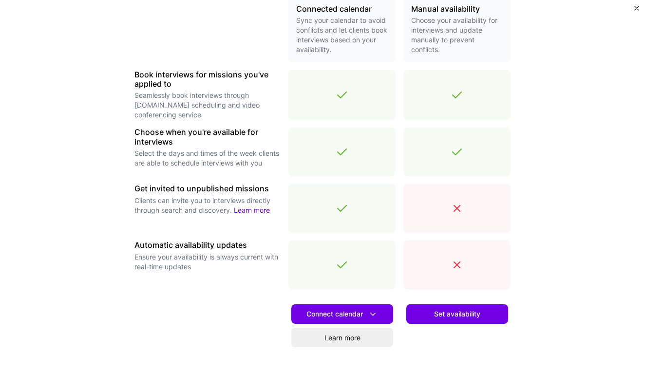
scroll to position [245, 0]
click at [443, 305] on button "Set availability" at bounding box center [457, 313] width 102 height 19
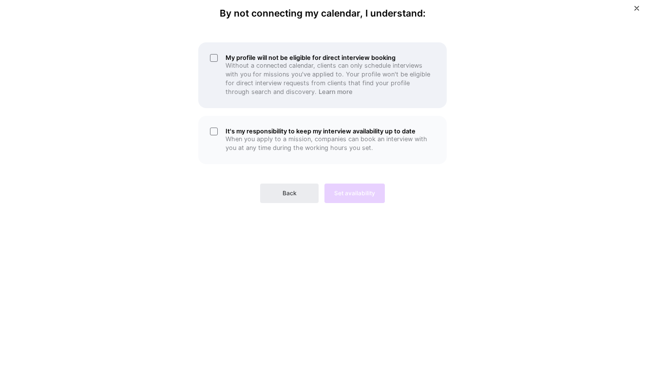
click at [273, 81] on p "Without a connected calendar, clients can only schedule interviews with you for…" at bounding box center [329, 78] width 209 height 35
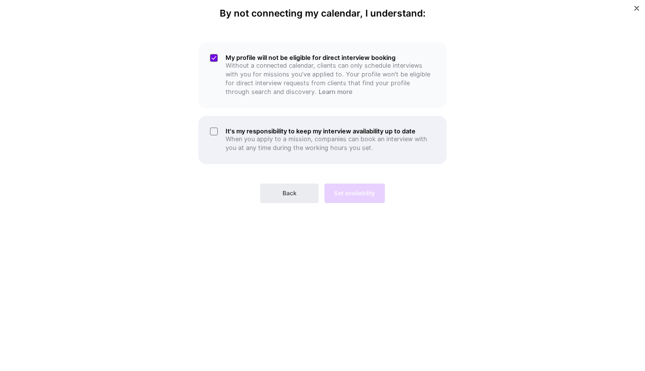
click at [251, 144] on p "When you apply to a mission, companies can book an interview with you at any ti…" at bounding box center [329, 144] width 209 height 18
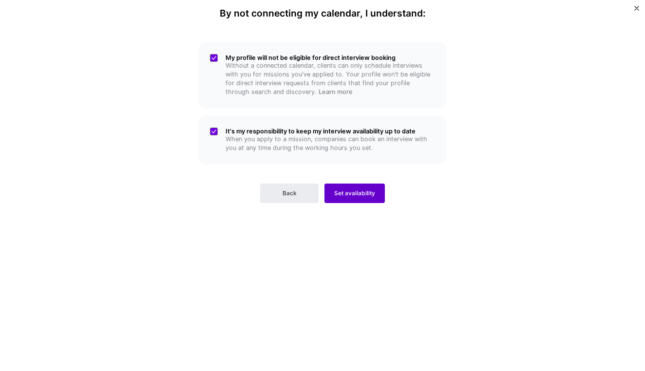
click at [349, 189] on span "Set availability" at bounding box center [354, 193] width 41 height 9
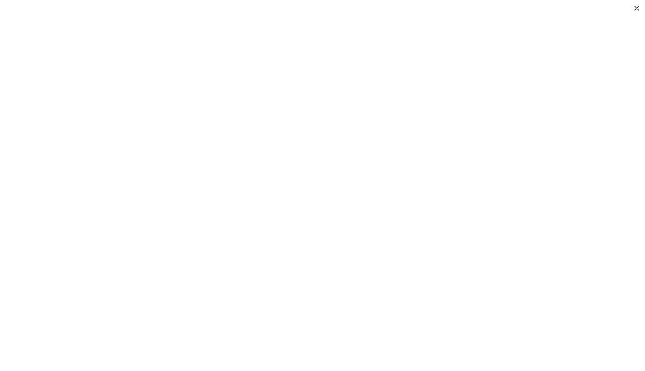
scroll to position [175, 0]
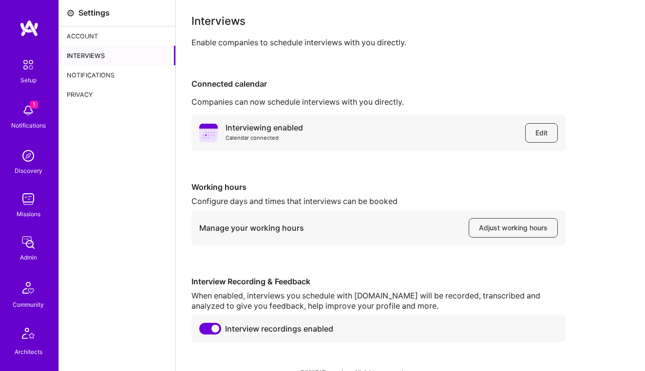
click at [93, 34] on div "Account" at bounding box center [117, 35] width 116 height 19
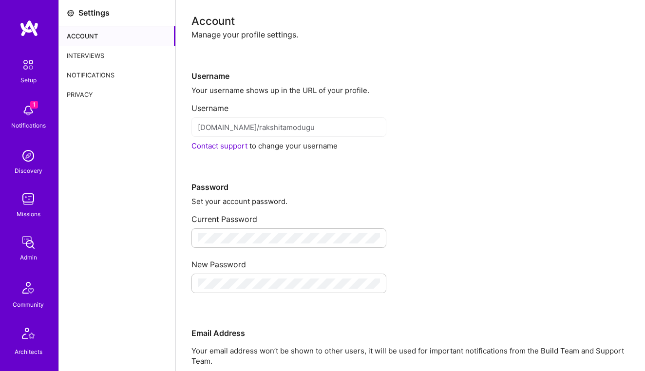
click at [90, 75] on div "Notifications" at bounding box center [117, 74] width 116 height 19
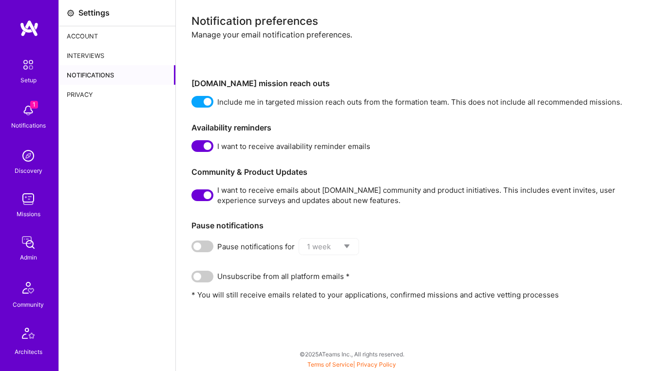
click at [44, 73] on link "Setup" at bounding box center [28, 70] width 60 height 31
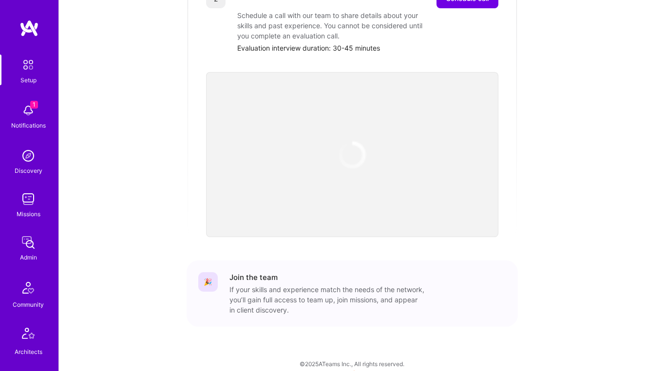
scroll to position [255, 0]
click at [34, 122] on div "Notifications" at bounding box center [28, 125] width 35 height 10
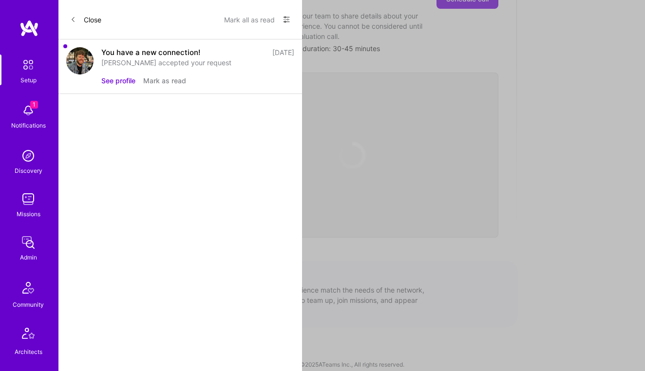
click at [151, 56] on div "You have a new connection!" at bounding box center [150, 52] width 99 height 10
click at [148, 54] on div "You have a new connection!" at bounding box center [150, 52] width 99 height 10
click at [108, 83] on button "See profile" at bounding box center [118, 80] width 34 height 10
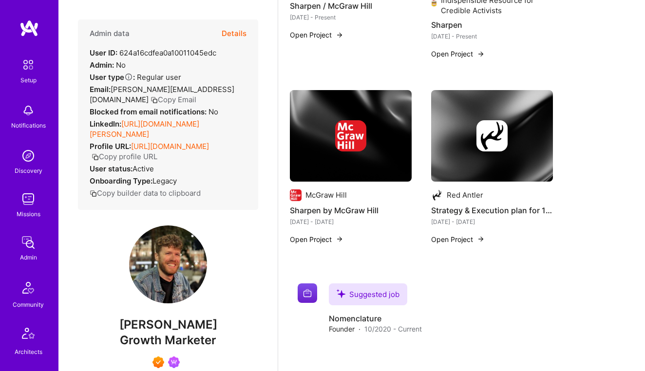
click at [24, 170] on div "Discovery" at bounding box center [29, 171] width 28 height 10
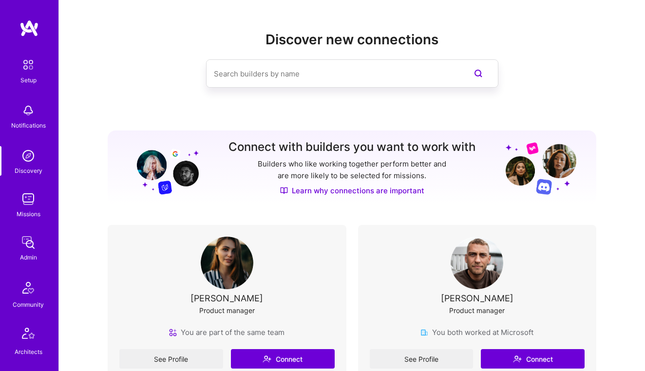
click at [228, 76] on input at bounding box center [333, 73] width 238 height 25
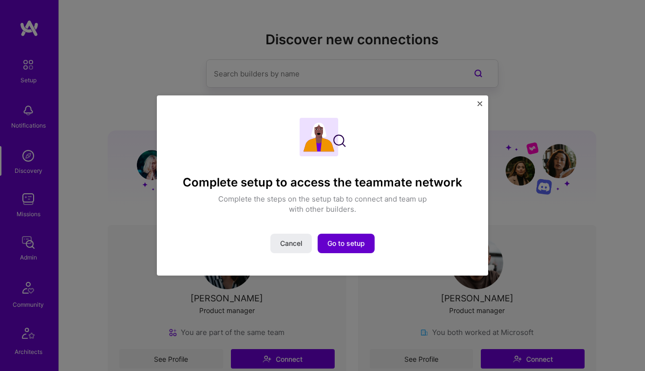
click at [352, 240] on span "Go to setup" at bounding box center [346, 244] width 38 height 10
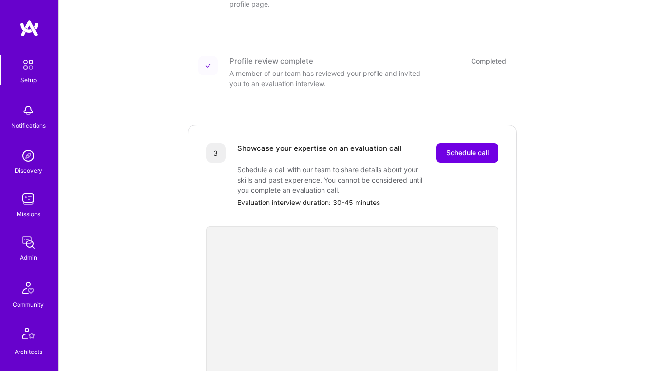
scroll to position [191, 0]
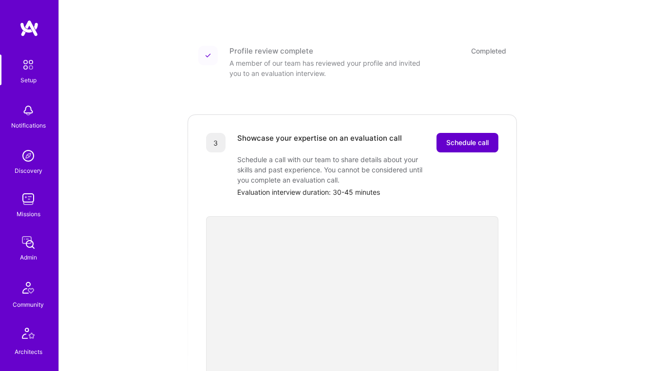
click at [466, 138] on span "Schedule call" at bounding box center [467, 143] width 42 height 10
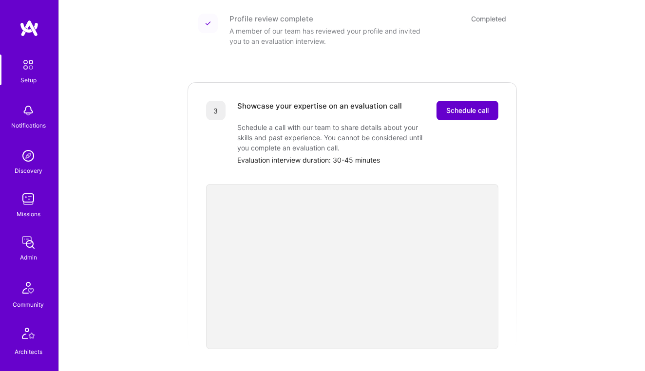
scroll to position [186, 0]
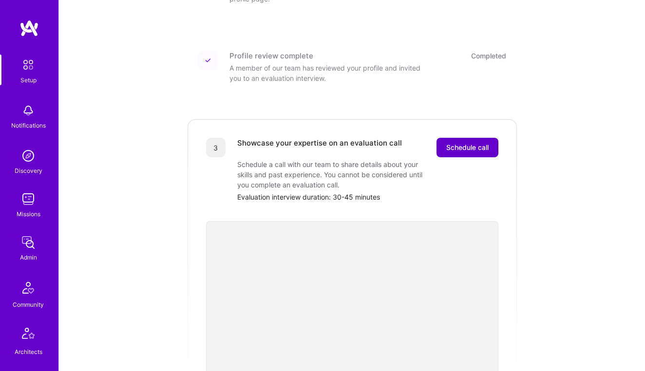
click at [472, 143] on span "Schedule call" at bounding box center [467, 148] width 42 height 10
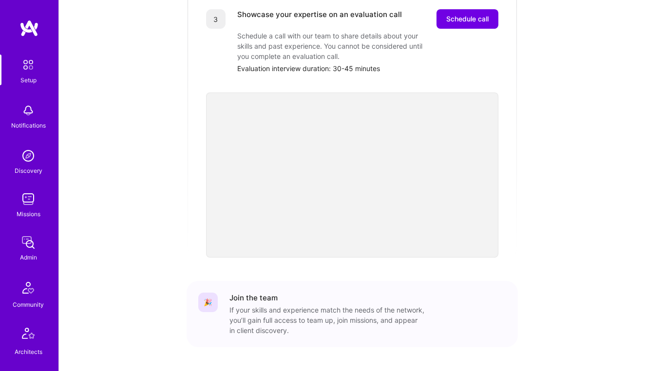
scroll to position [323, 0]
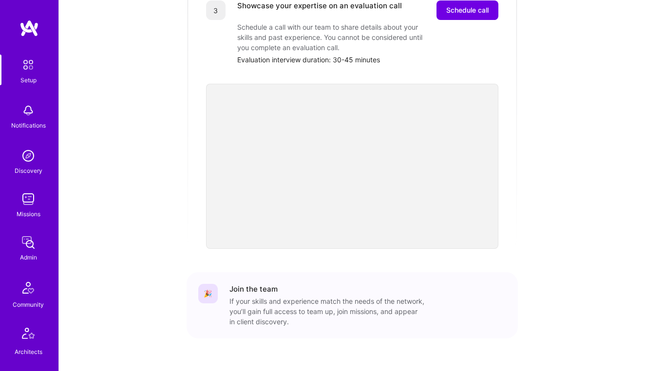
click at [353, 284] on div "Join the team" at bounding box center [367, 289] width 277 height 10
click at [413, 250] on div "Build a stellar profile to stand out Completed You've completed all of the requ…" at bounding box center [352, 90] width 331 height 536
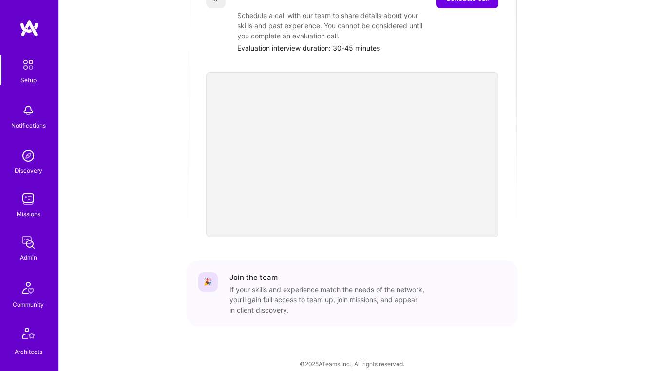
scroll to position [335, 0]
click at [331, 299] on div "If your skills and experience match the needs of the network, you’ll gain full …" at bounding box center [326, 300] width 195 height 31
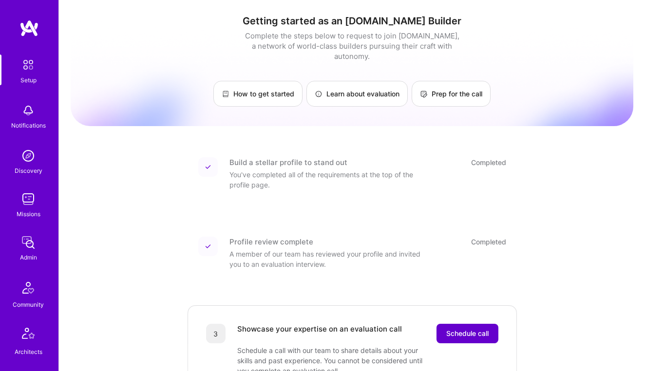
scroll to position [0, 0]
click at [465, 324] on button "Schedule call" at bounding box center [467, 333] width 62 height 19
click at [459, 329] on span "Schedule call" at bounding box center [467, 334] width 42 height 10
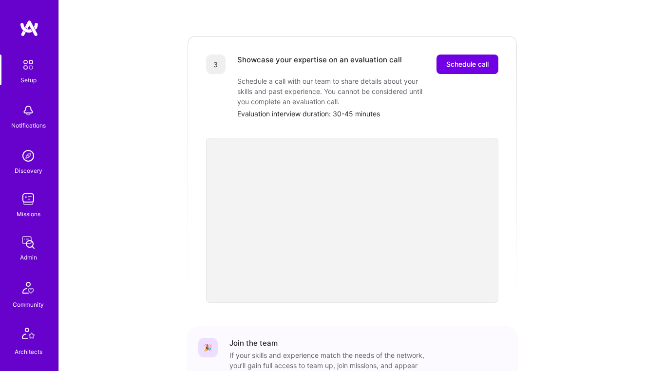
scroll to position [271, 0]
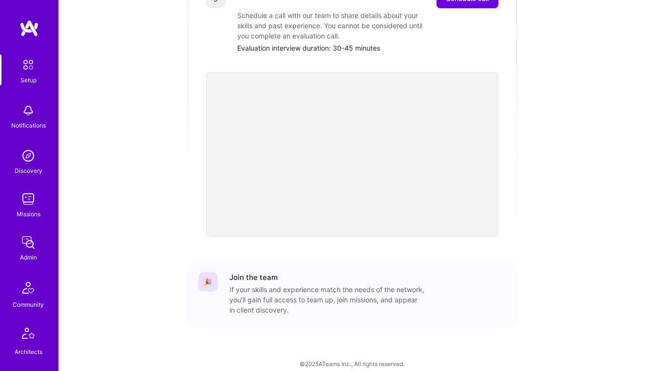
scroll to position [335, 0]
click at [347, 273] on div "Join the team" at bounding box center [367, 278] width 277 height 10
click at [328, 288] on div "If your skills and experience match the needs of the network, you’ll gain full …" at bounding box center [326, 300] width 195 height 31
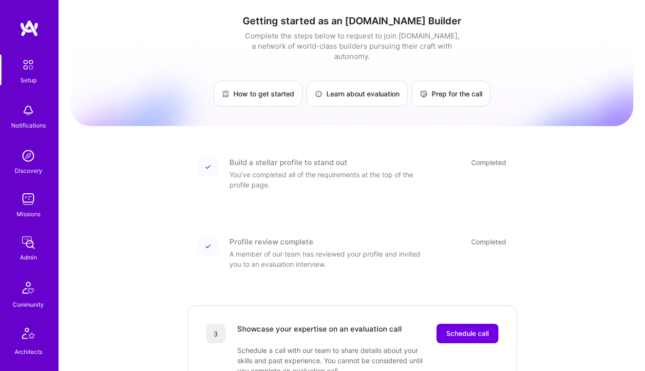
scroll to position [0, 0]
click at [267, 88] on link "How to get started" at bounding box center [257, 94] width 89 height 26
click at [48, 125] on div "Notifications" at bounding box center [28, 116] width 60 height 34
click at [31, 169] on div "Discovery" at bounding box center [29, 171] width 28 height 10
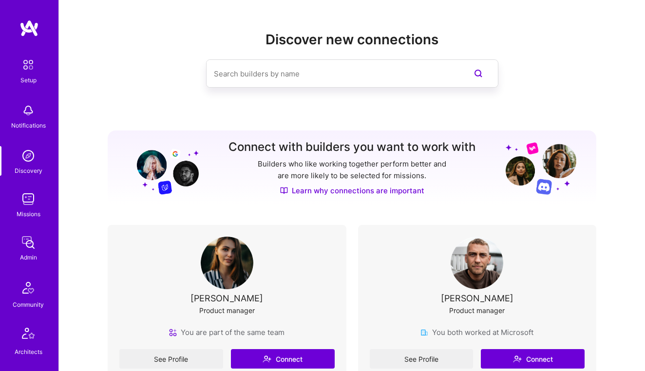
scroll to position [102, 0]
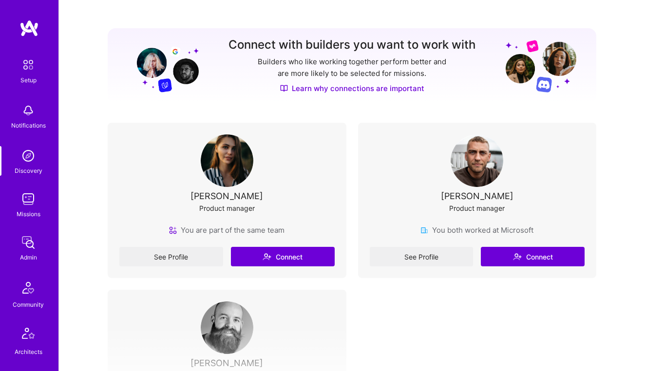
click at [296, 260] on div "See Profile Connect" at bounding box center [226, 256] width 215 height 19
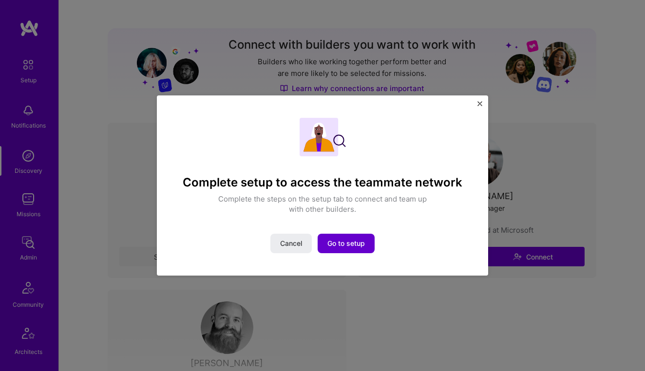
click at [336, 246] on span "Go to setup" at bounding box center [346, 244] width 38 height 10
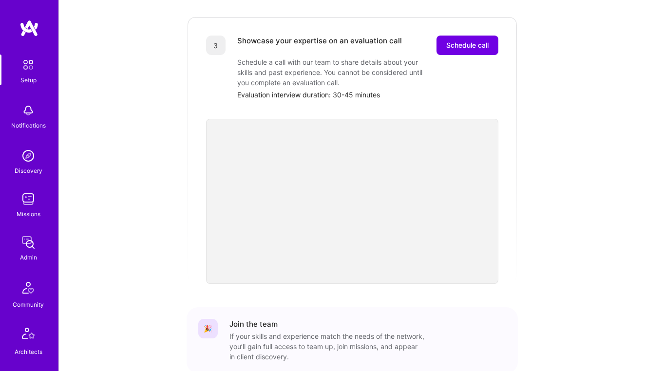
scroll to position [220, 0]
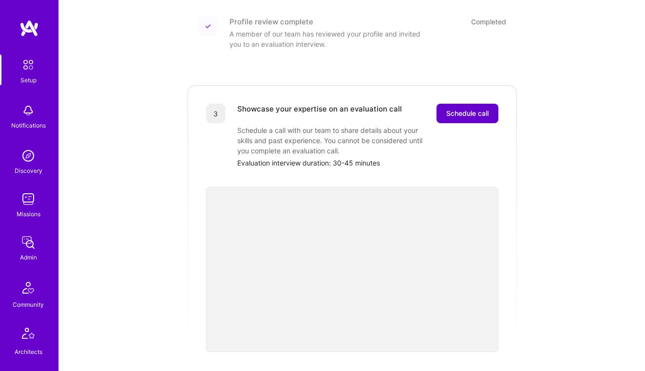
click at [462, 109] on span "Schedule call" at bounding box center [467, 114] width 42 height 10
click at [464, 109] on span "Schedule call" at bounding box center [467, 114] width 42 height 10
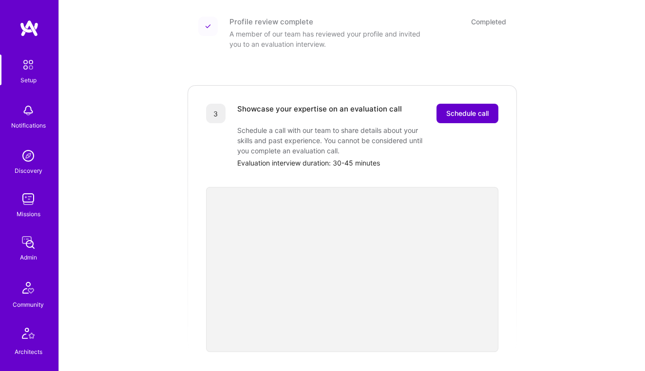
click at [464, 109] on span "Schedule call" at bounding box center [467, 114] width 42 height 10
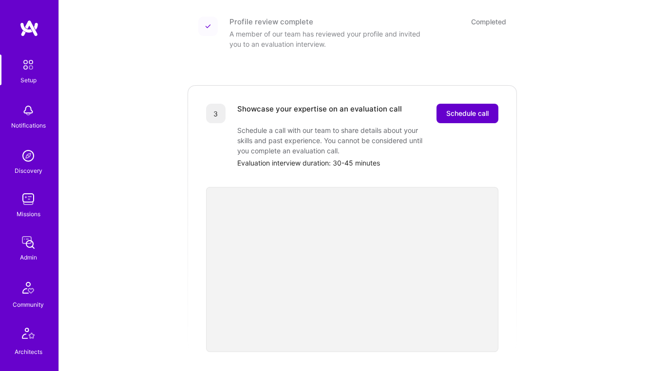
click at [464, 109] on span "Schedule call" at bounding box center [467, 114] width 42 height 10
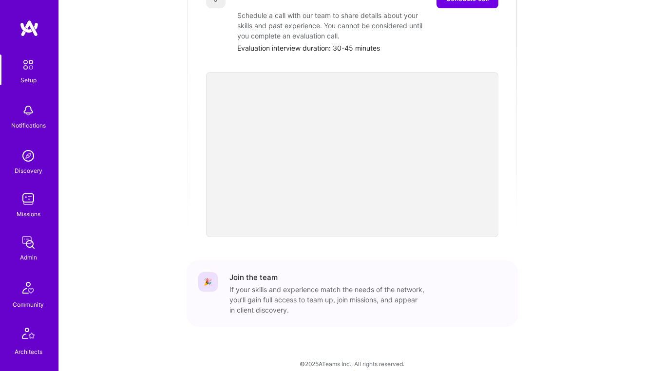
scroll to position [335, 0]
click at [325, 289] on div "If your skills and experience match the needs of the network, you’ll gain full …" at bounding box center [326, 300] width 195 height 31
click at [408, 261] on div "🎉 Join the team If your skills and experience match the needs of the network, y…" at bounding box center [352, 294] width 331 height 66
click at [312, 284] on div "If your skills and experience match the needs of the network, you’ll gain full …" at bounding box center [326, 299] width 195 height 31
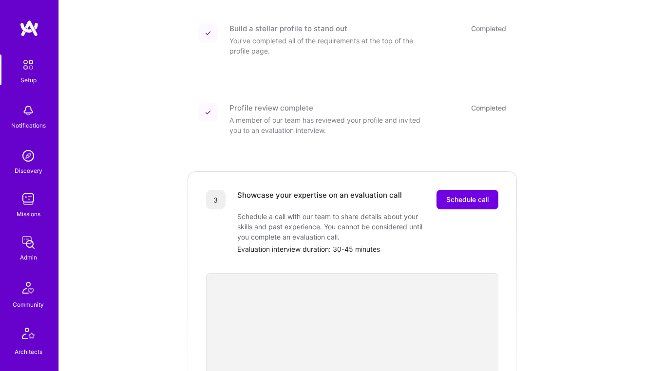
scroll to position [45, 0]
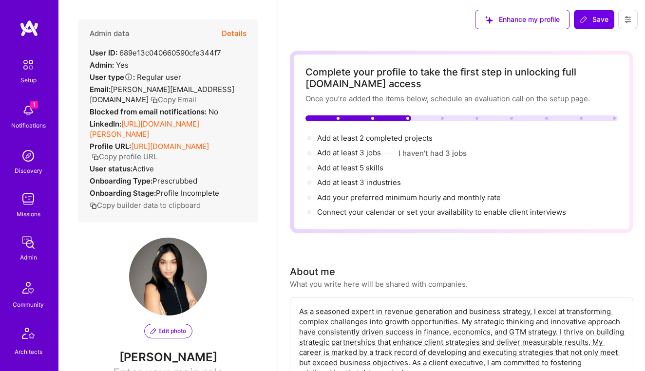
select select "US"
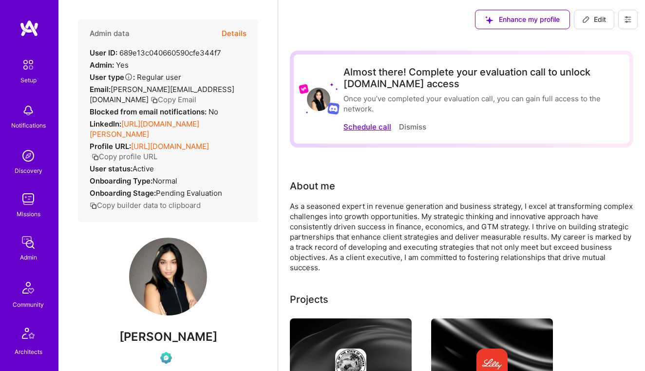
click at [376, 127] on button "Schedule call" at bounding box center [367, 127] width 48 height 10
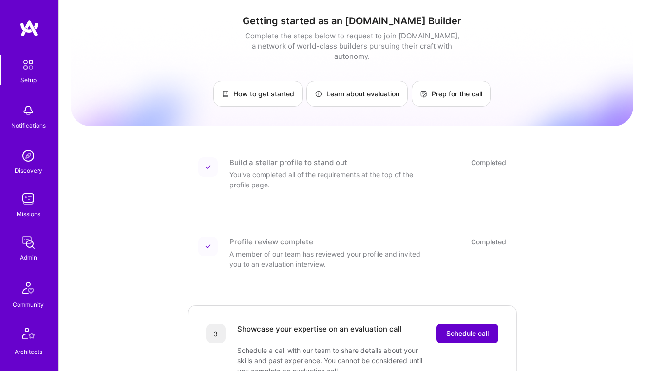
click at [440, 324] on button "Schedule call" at bounding box center [467, 333] width 62 height 19
click at [450, 329] on span "Schedule call" at bounding box center [467, 334] width 42 height 10
